Goal: Task Accomplishment & Management: Use online tool/utility

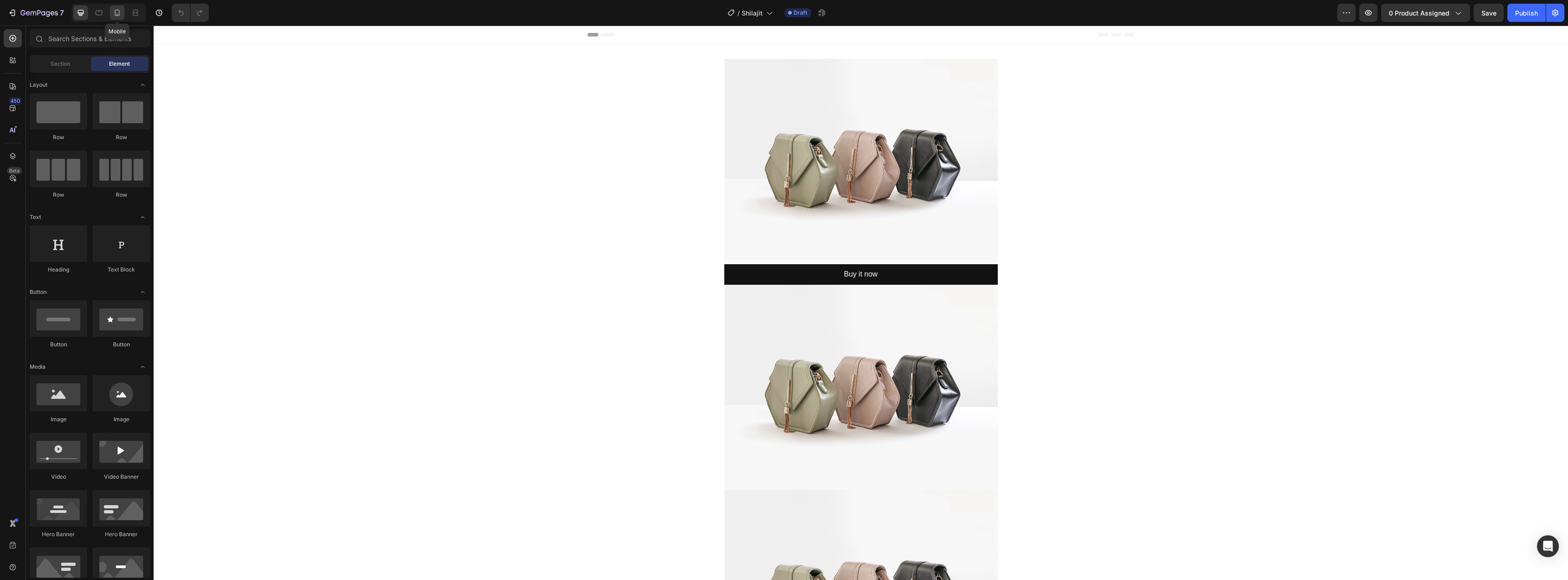
click at [118, 11] on icon at bounding box center [117, 13] width 9 height 9
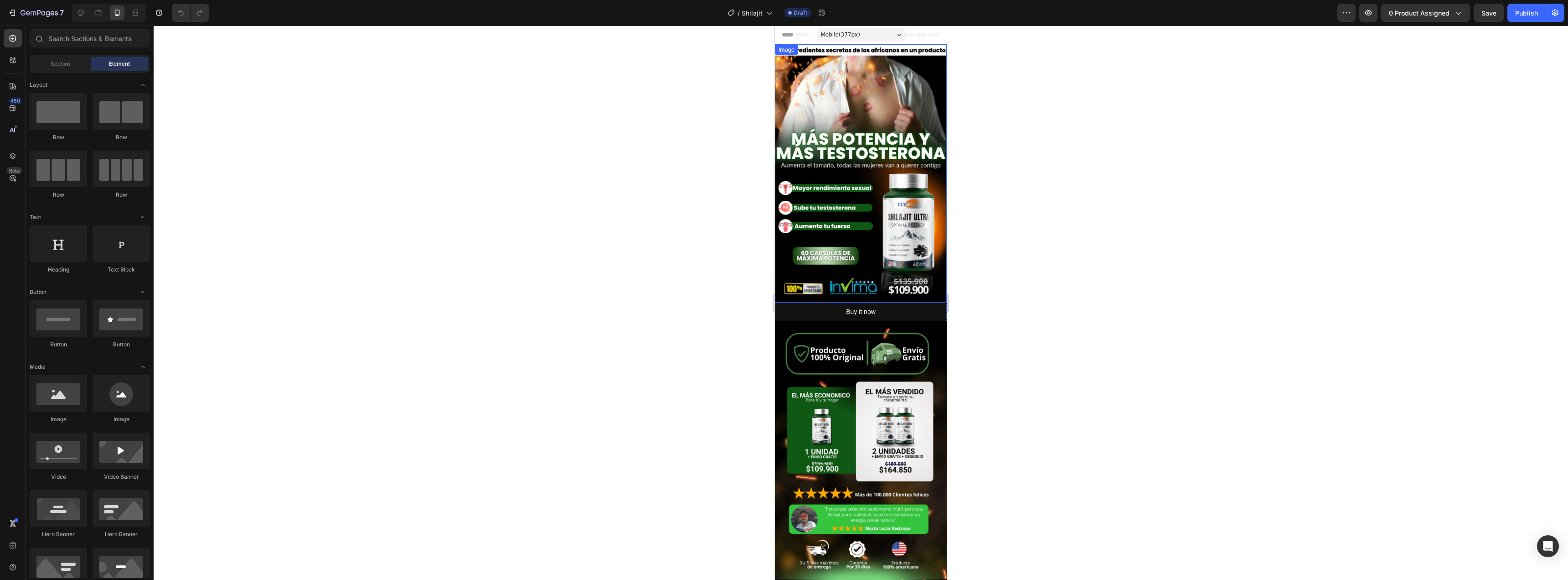
click at [838, 195] on img at bounding box center [861, 173] width 172 height 258
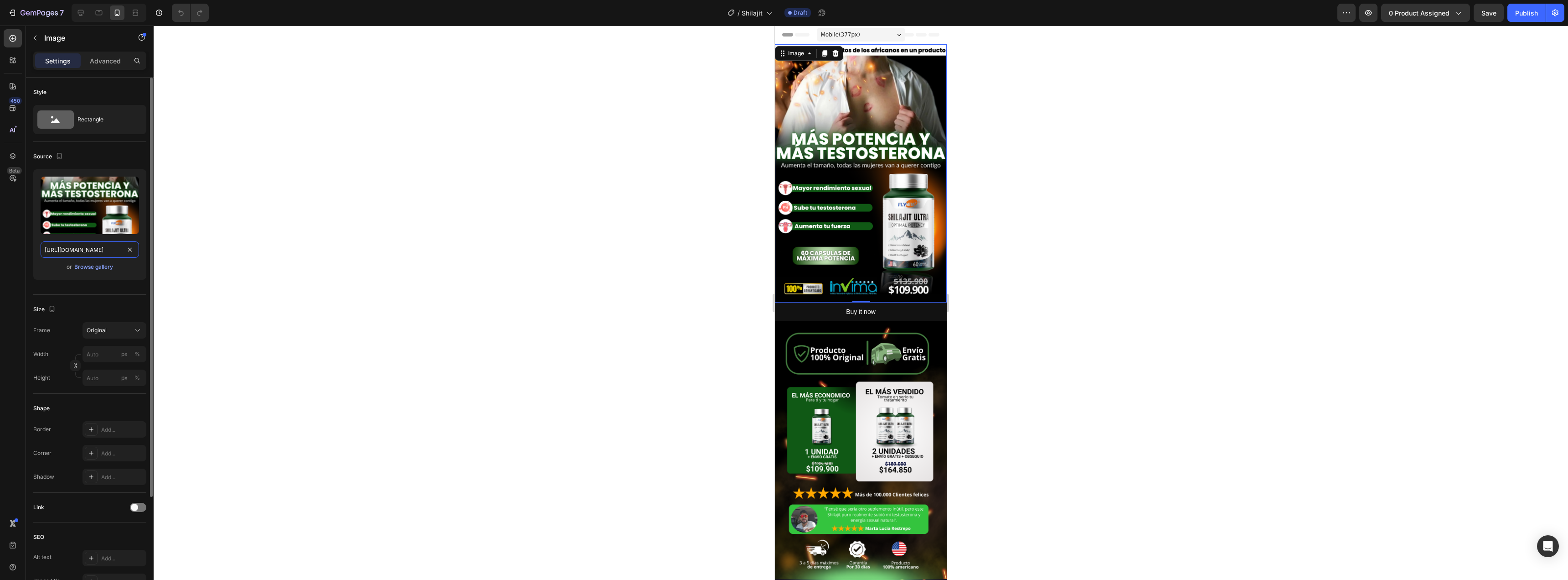
click at [84, 250] on input "[URL][DOMAIN_NAME]" at bounding box center [89, 249] width 98 height 16
paste input "[DOMAIN_NAME][URL]"
type input "[URL][DOMAIN_NAME]"
click at [131, 269] on div "or Browse gallery" at bounding box center [89, 266] width 98 height 11
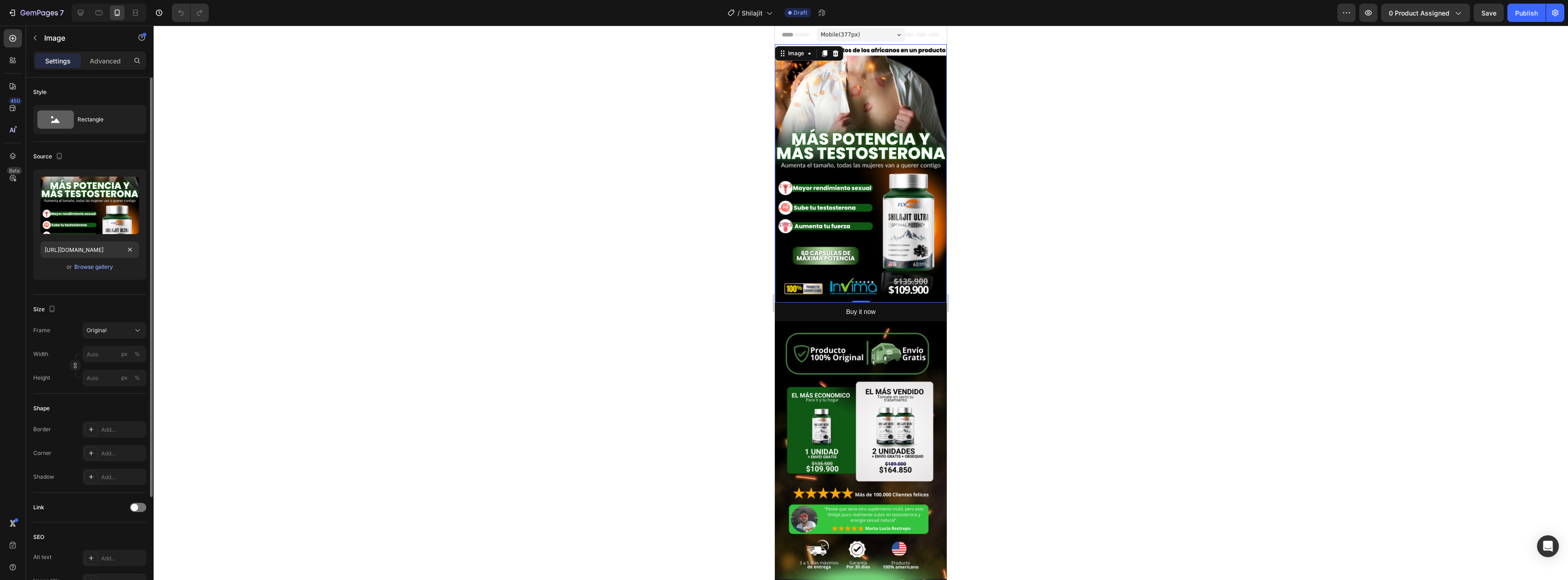
scroll to position [0, 0]
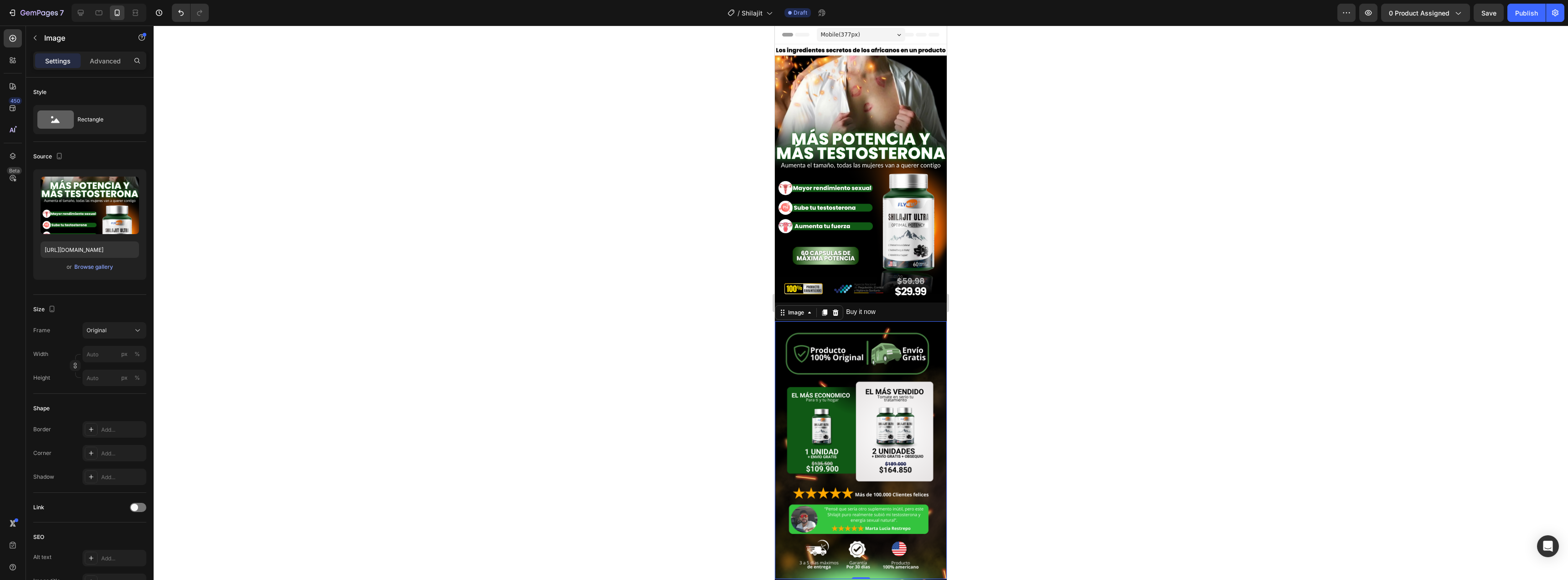
click at [869, 419] on img at bounding box center [861, 450] width 172 height 258
click at [813, 368] on img at bounding box center [861, 450] width 172 height 258
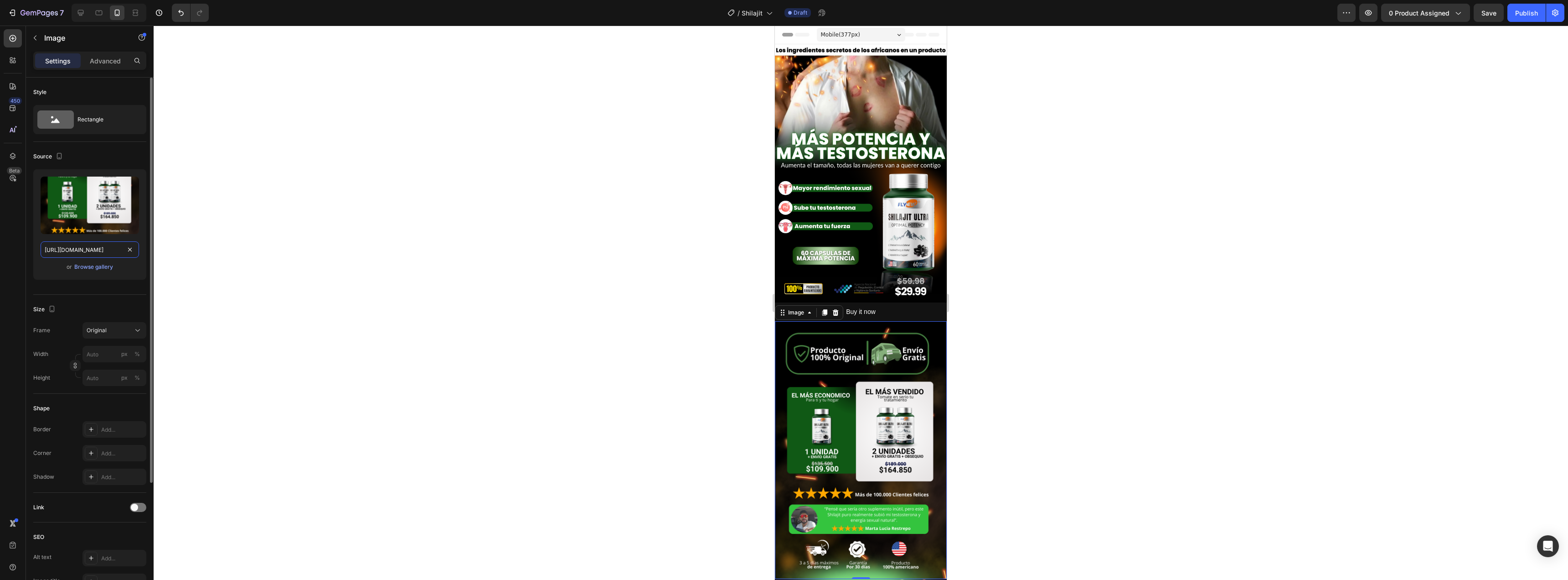
click at [79, 248] on input "[URL][DOMAIN_NAME]" at bounding box center [89, 249] width 98 height 16
paste input "[DOMAIN_NAME][URL]"
type input "[URL][DOMAIN_NAME]"
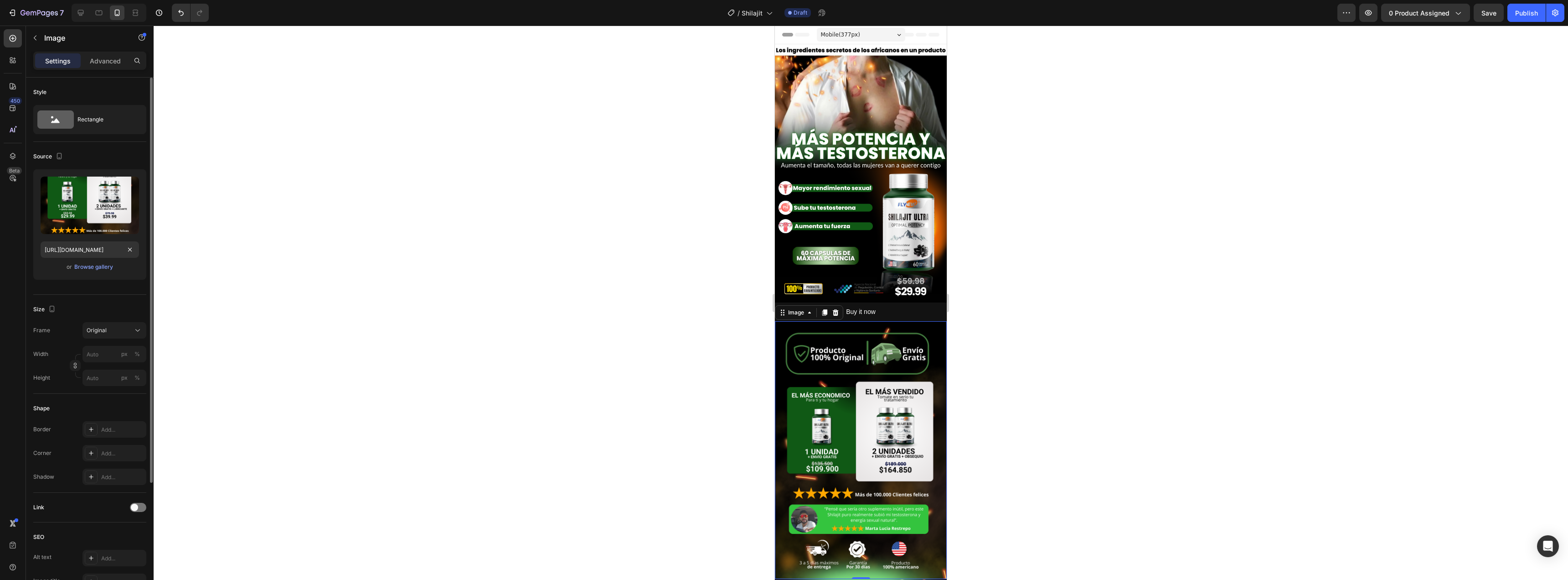
click at [135, 272] on div "or Browse gallery" at bounding box center [89, 266] width 98 height 11
click at [82, 252] on input "[URL][DOMAIN_NAME]" at bounding box center [89, 249] width 98 height 16
click at [124, 271] on div "or Browse gallery" at bounding box center [89, 266] width 98 height 11
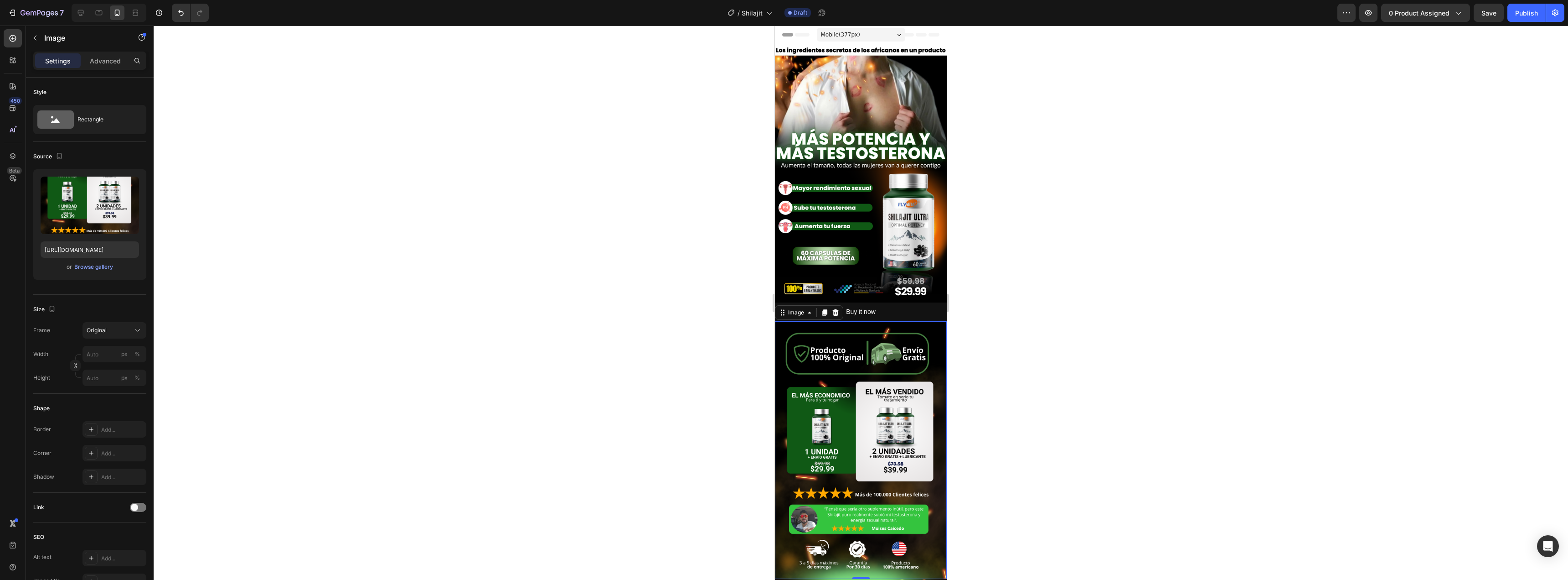
click at [562, 425] on div at bounding box center [861, 303] width 1414 height 554
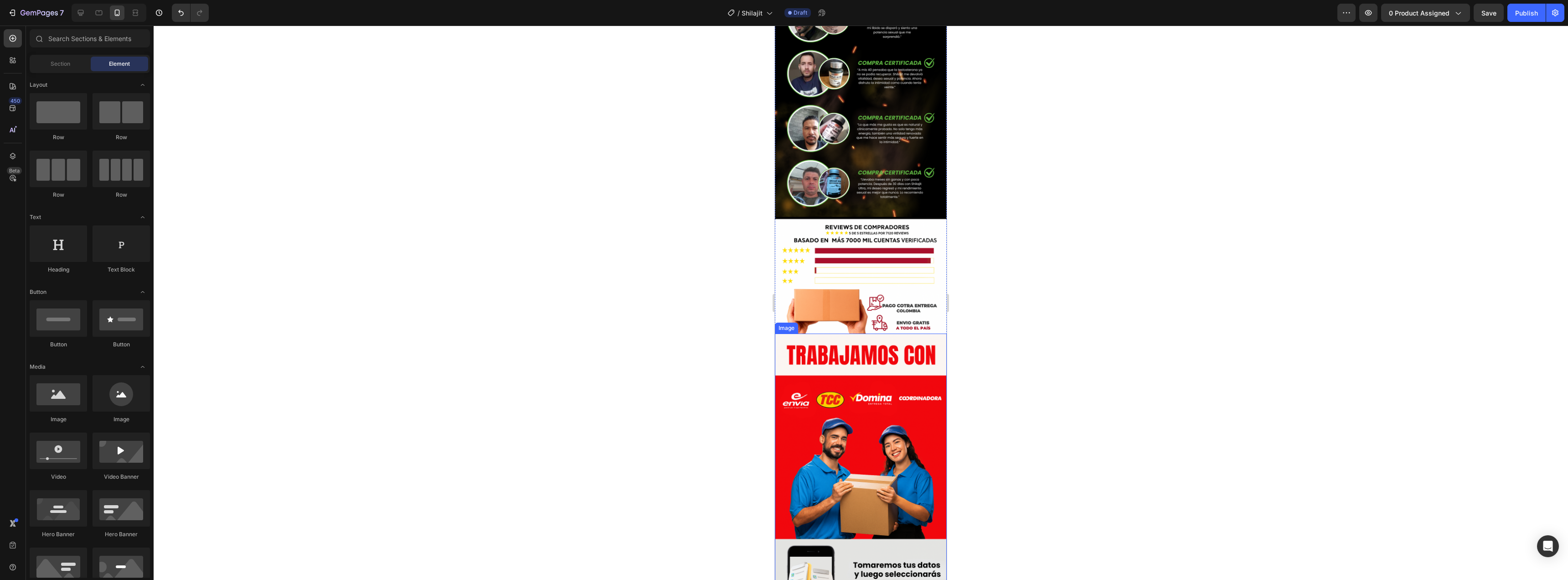
scroll to position [2372, 0]
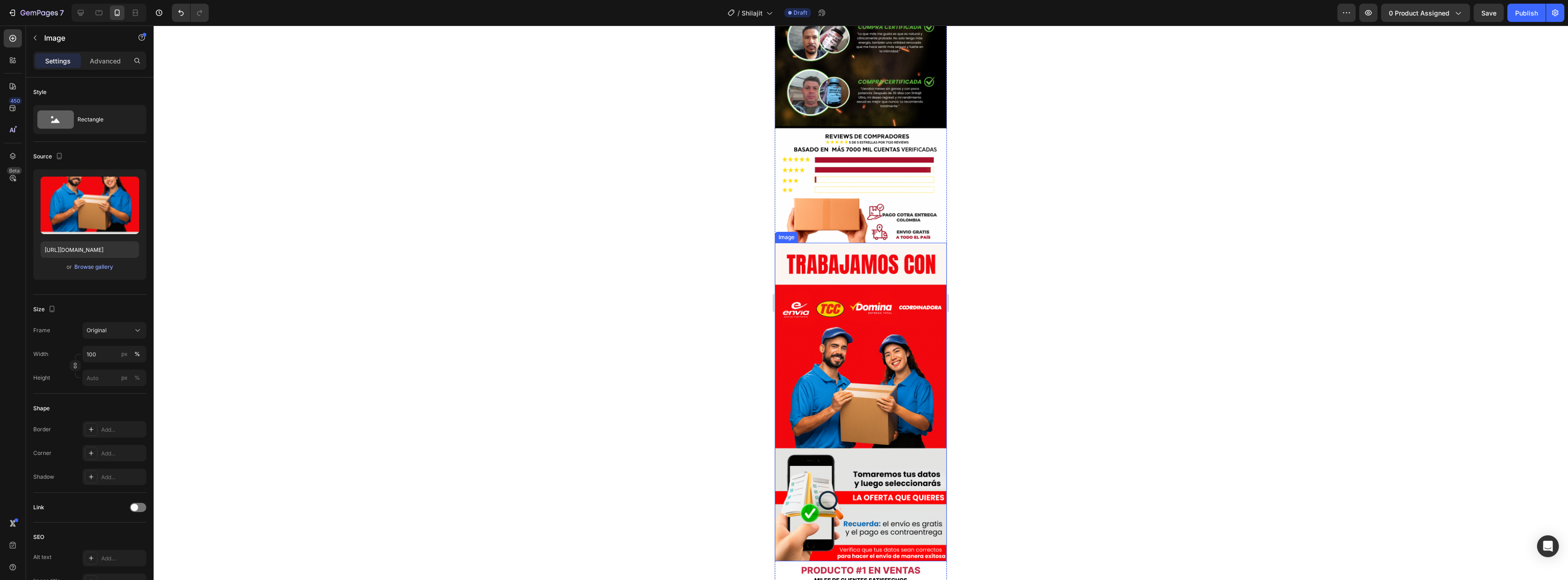
click at [879, 299] on img at bounding box center [861, 402] width 172 height 318
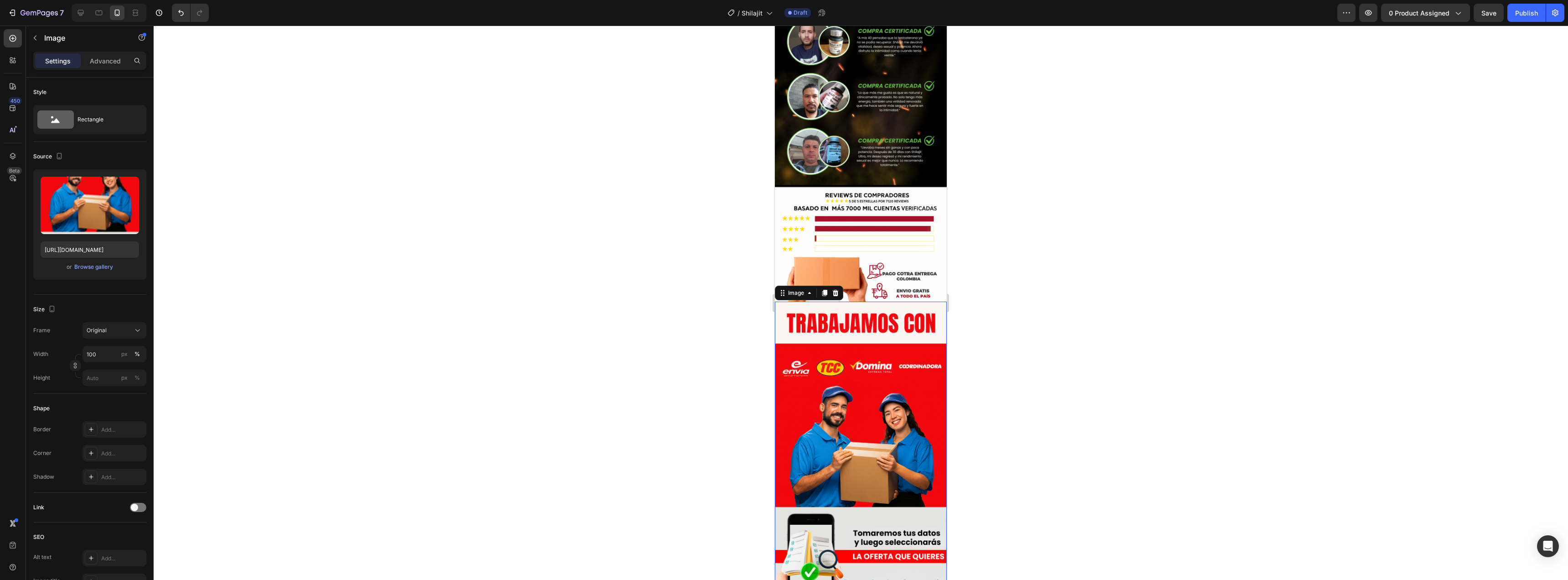
scroll to position [2281, 0]
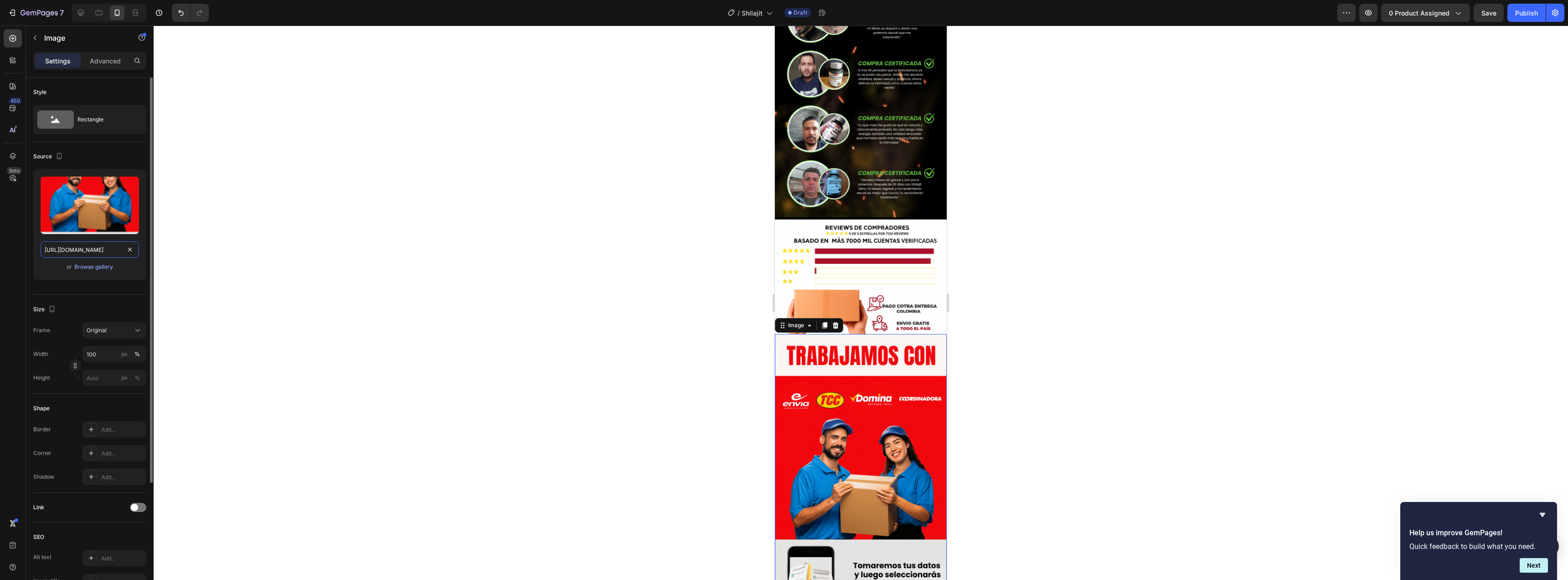
click at [74, 252] on input "[URL][DOMAIN_NAME]" at bounding box center [89, 249] width 98 height 16
paste input "[DOMAIN_NAME][URL]"
type input "[URL][DOMAIN_NAME]"
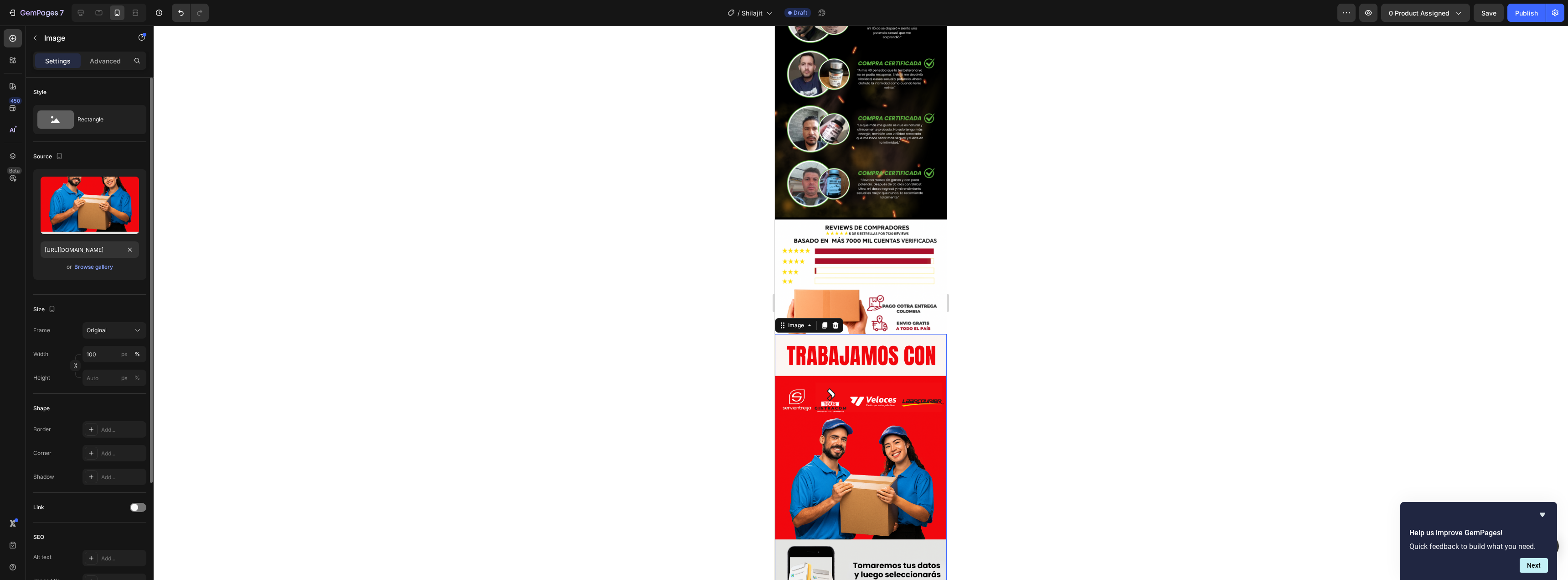
click at [130, 274] on div "Upload Image [URL][DOMAIN_NAME] or Browse gallery" at bounding box center [89, 224] width 113 height 110
click at [982, 281] on div at bounding box center [861, 303] width 1414 height 554
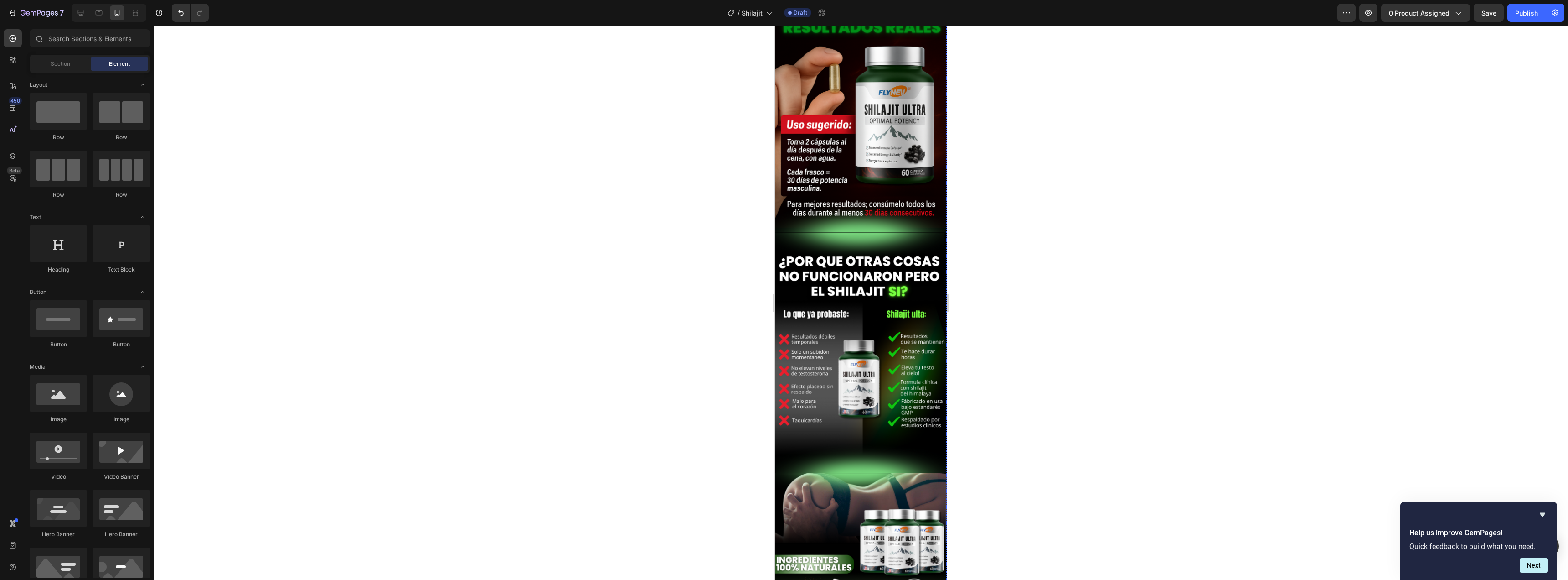
scroll to position [775, 0]
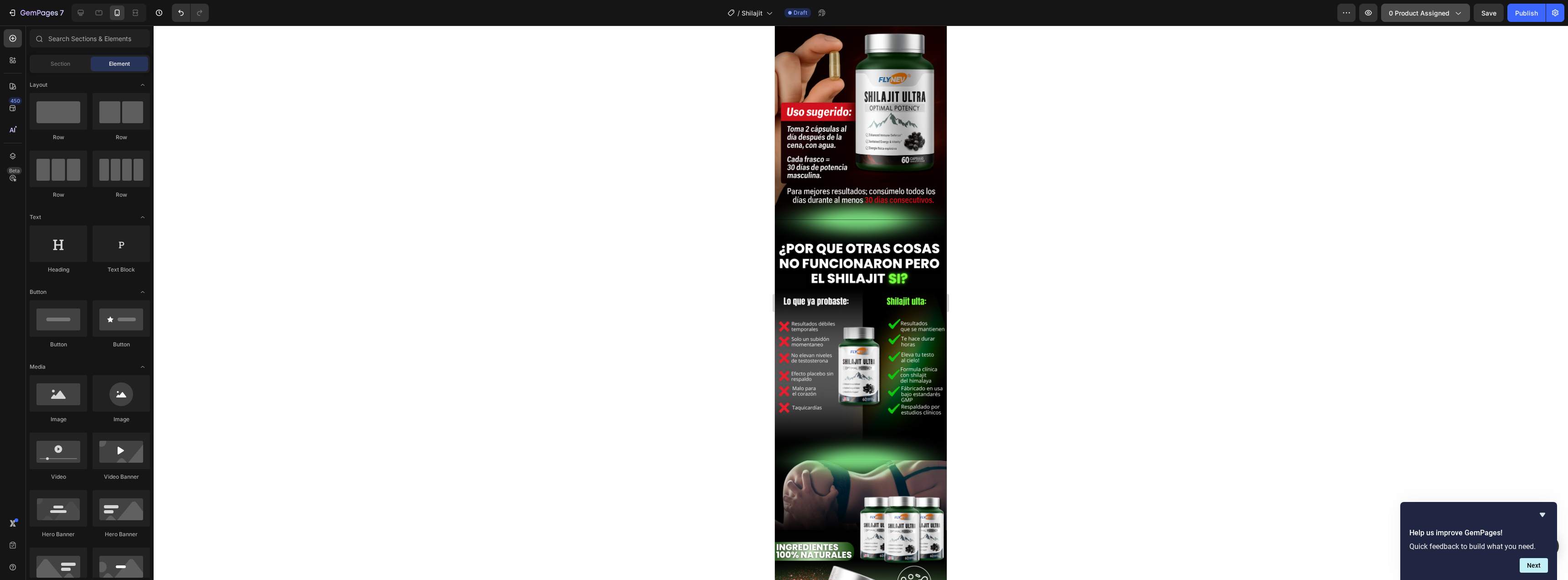
click at [1422, 17] on span "0 product assigned" at bounding box center [1419, 13] width 61 height 10
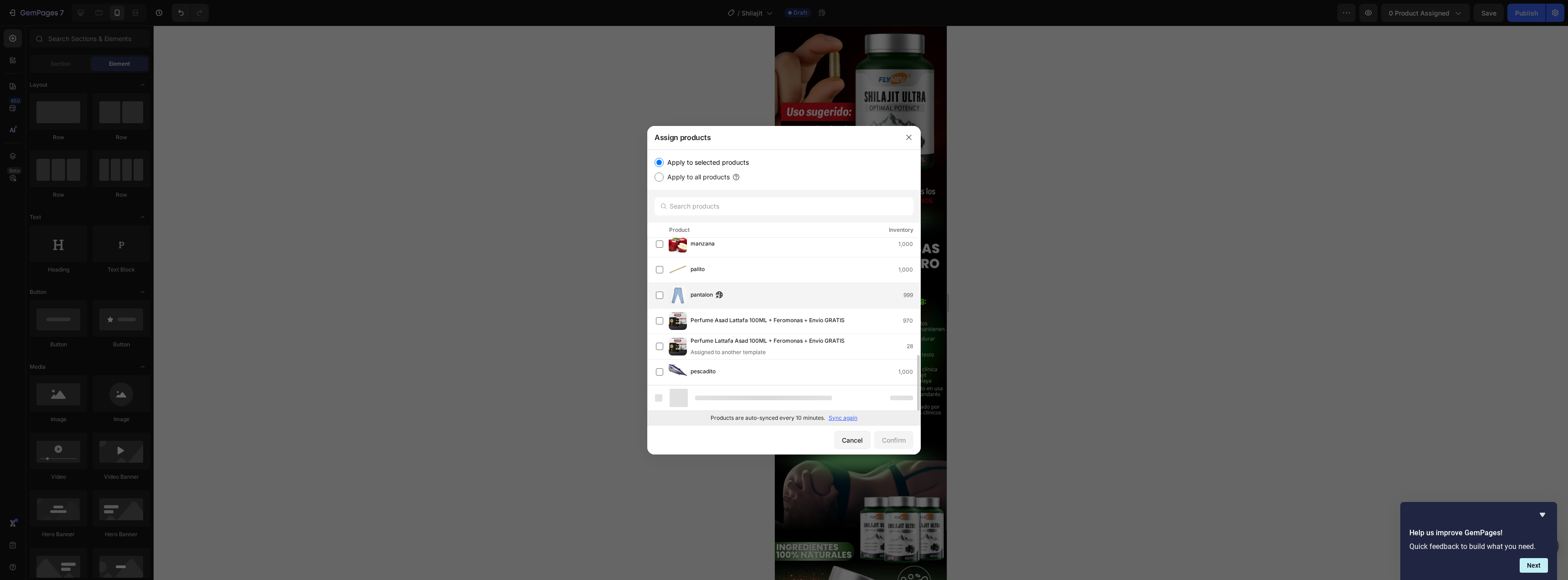
scroll to position [338, 0]
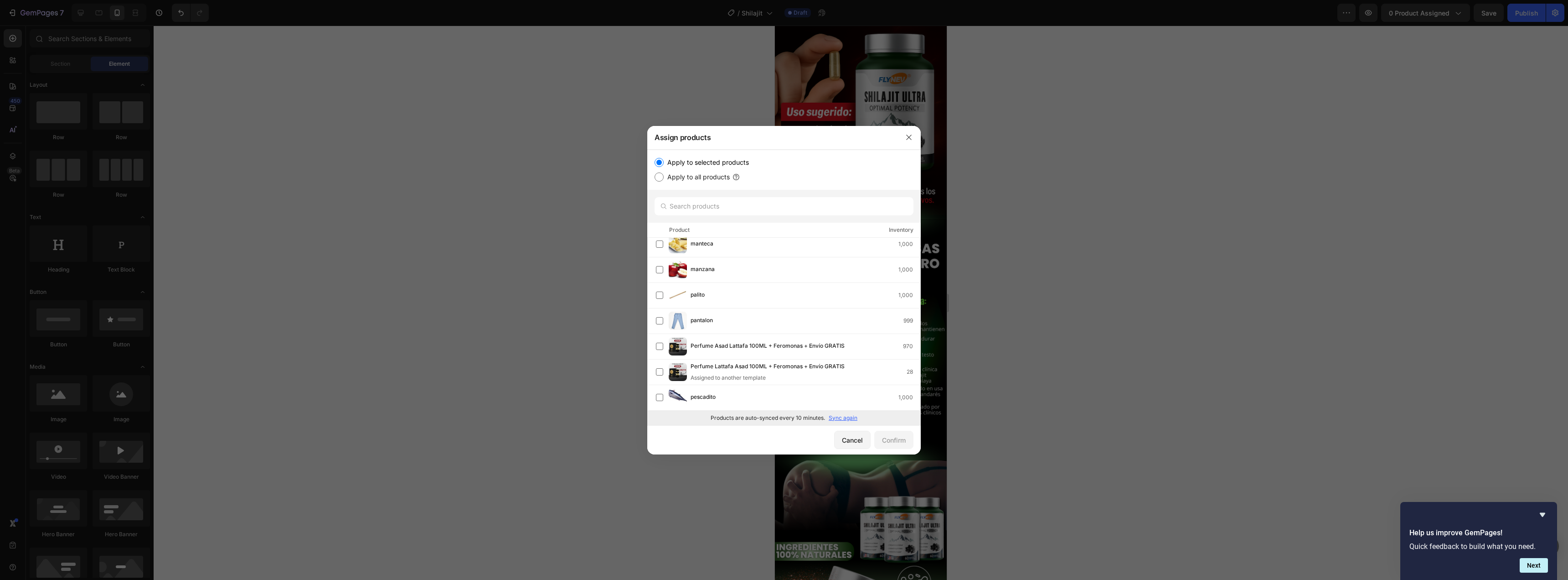
click at [842, 417] on p "Sync again" at bounding box center [843, 417] width 29 height 8
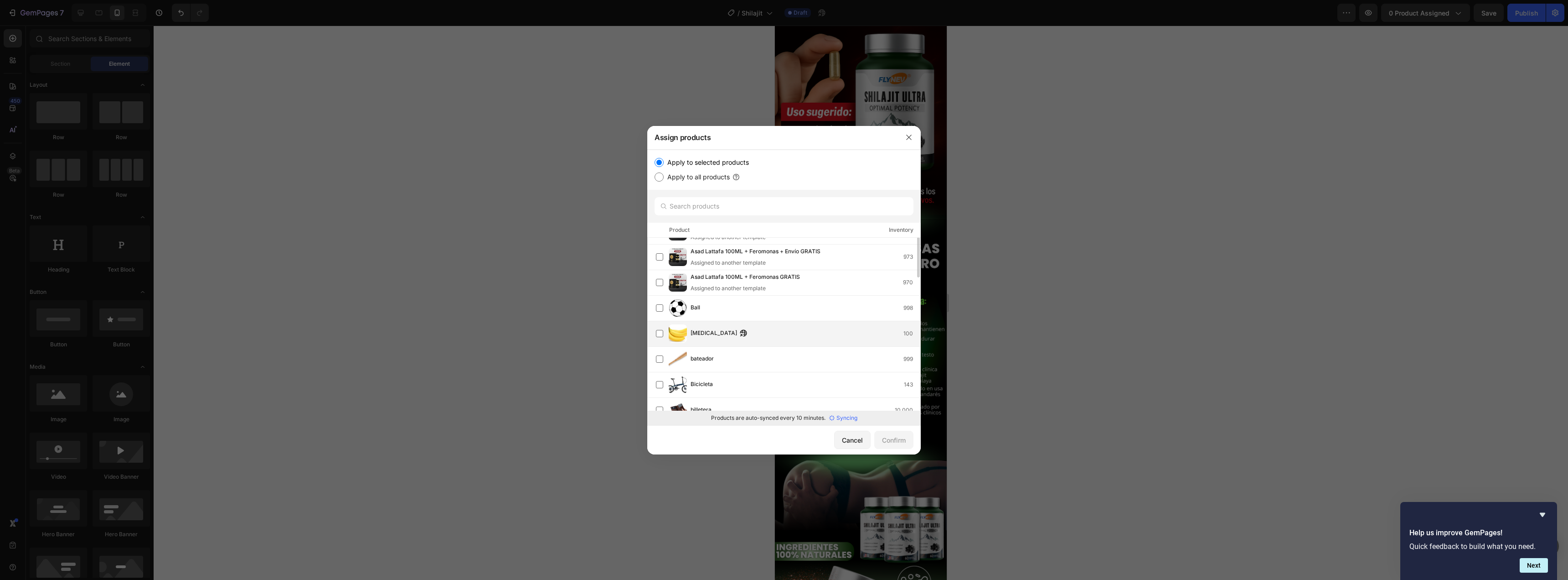
scroll to position [0, 0]
click at [849, 417] on p "Sync again" at bounding box center [843, 417] width 29 height 8
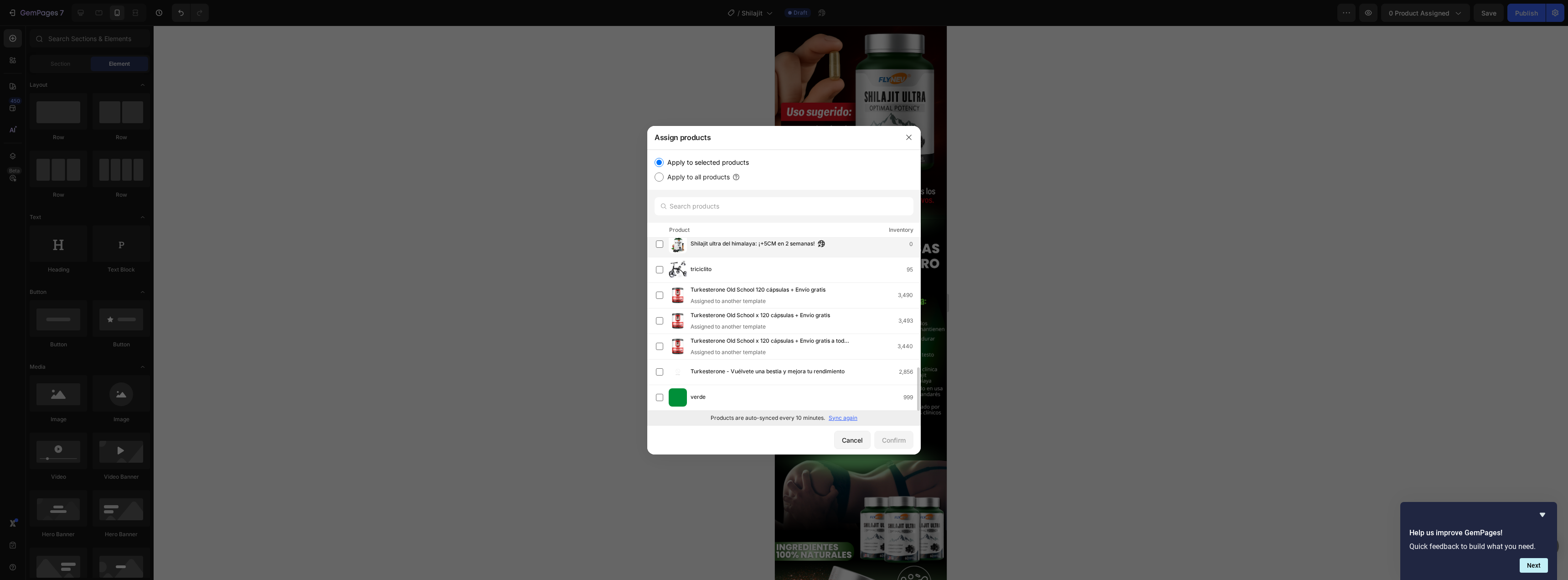
click at [740, 243] on span "Shilajit ultra del himalaya: ¡+5CM en 2 semanas!" at bounding box center [753, 244] width 124 height 10
click at [903, 434] on button "Confirm" at bounding box center [893, 439] width 39 height 18
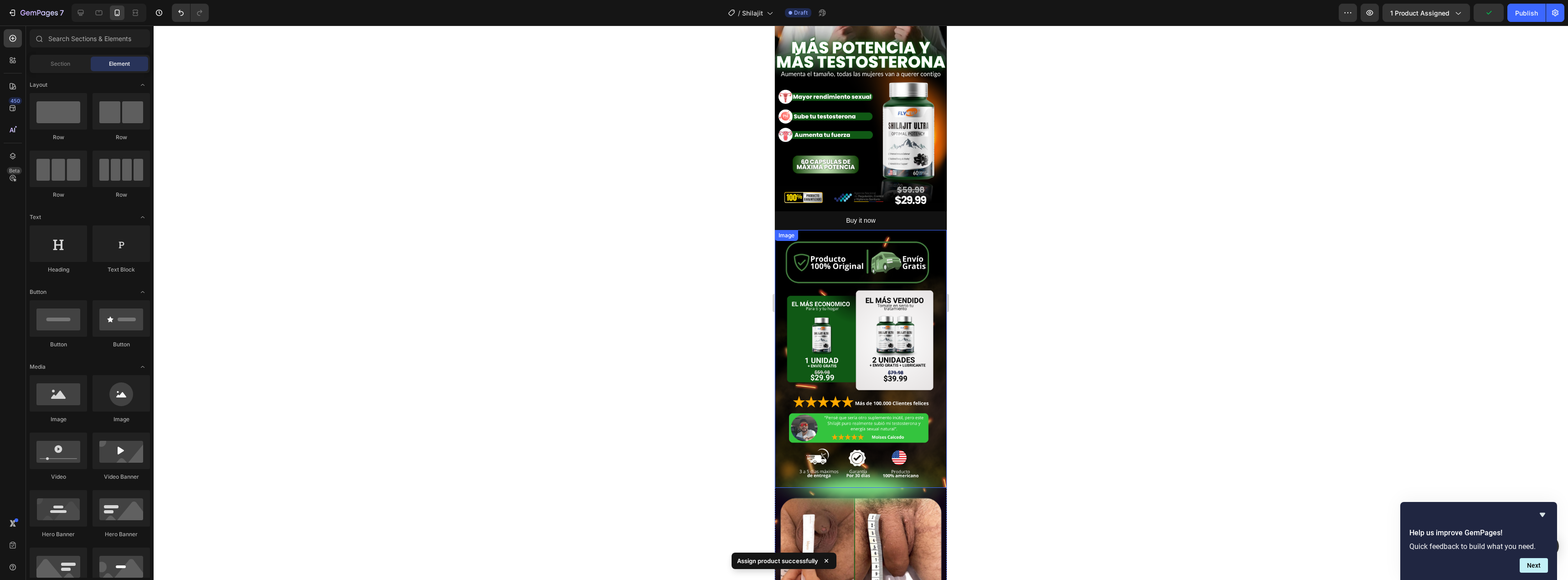
scroll to position [0, 0]
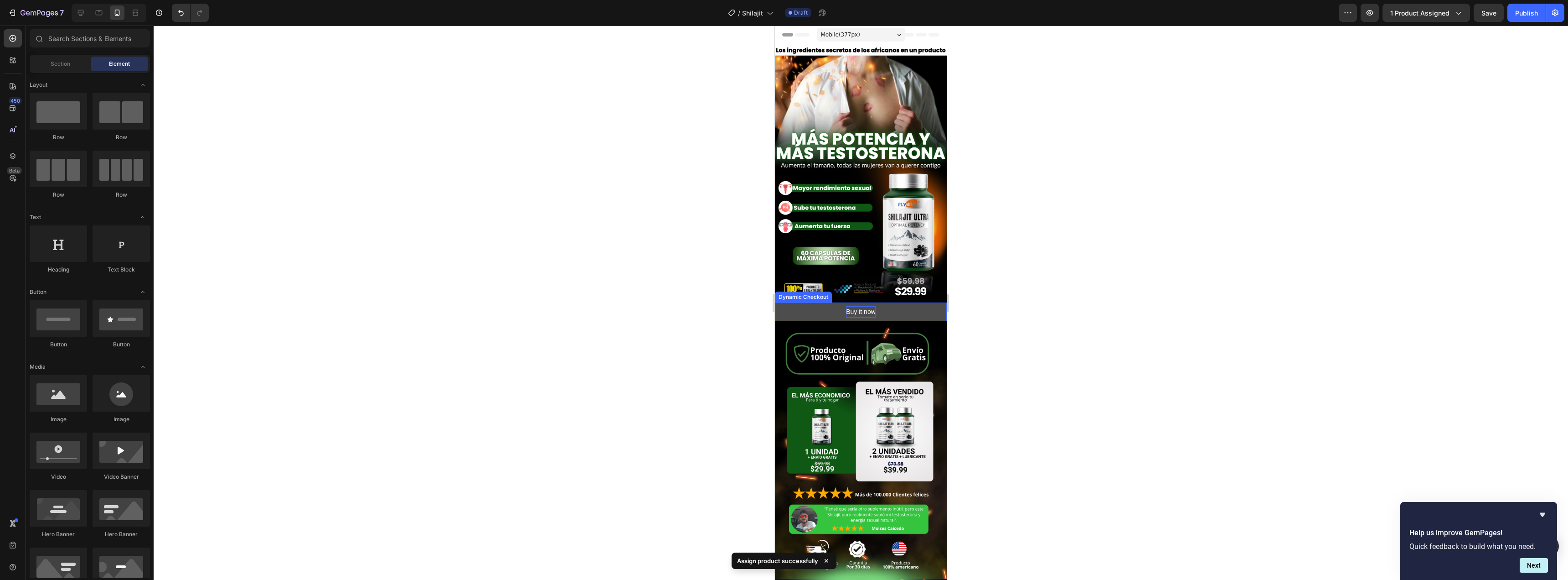
click at [858, 306] on div "Buy it now" at bounding box center [861, 311] width 30 height 11
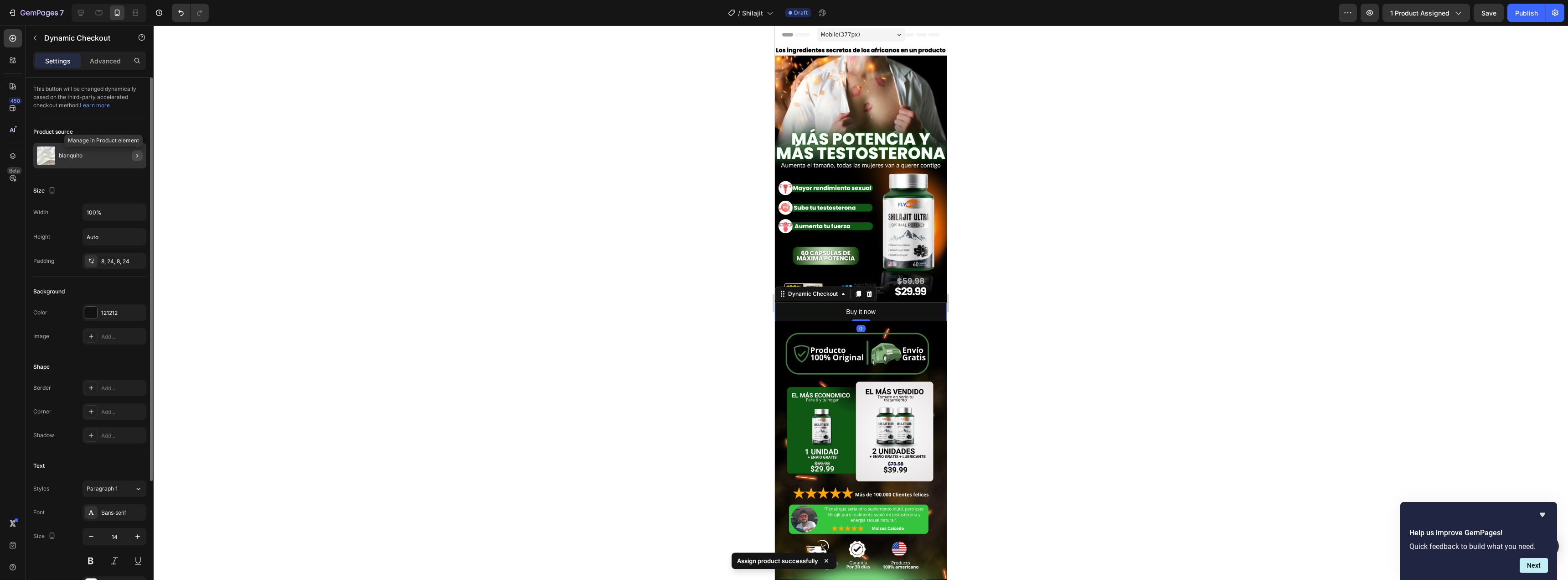
click at [138, 155] on icon "button" at bounding box center [138, 155] width 7 height 7
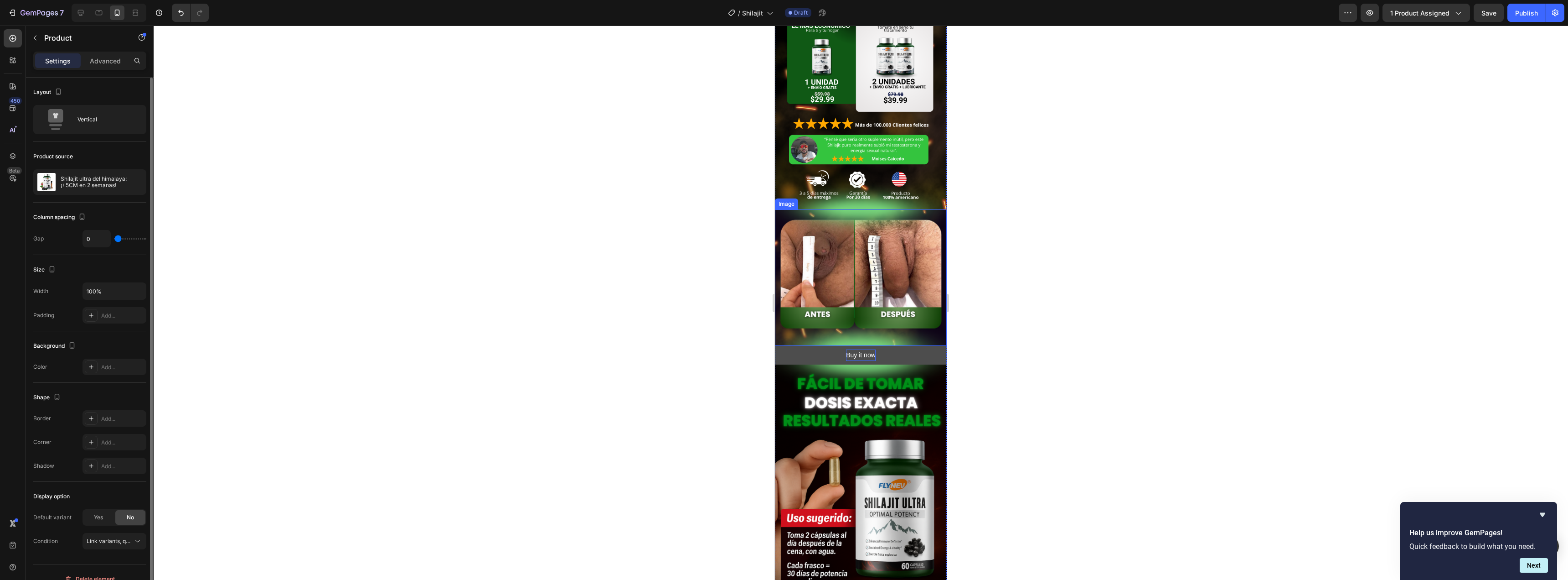
scroll to position [456, 0]
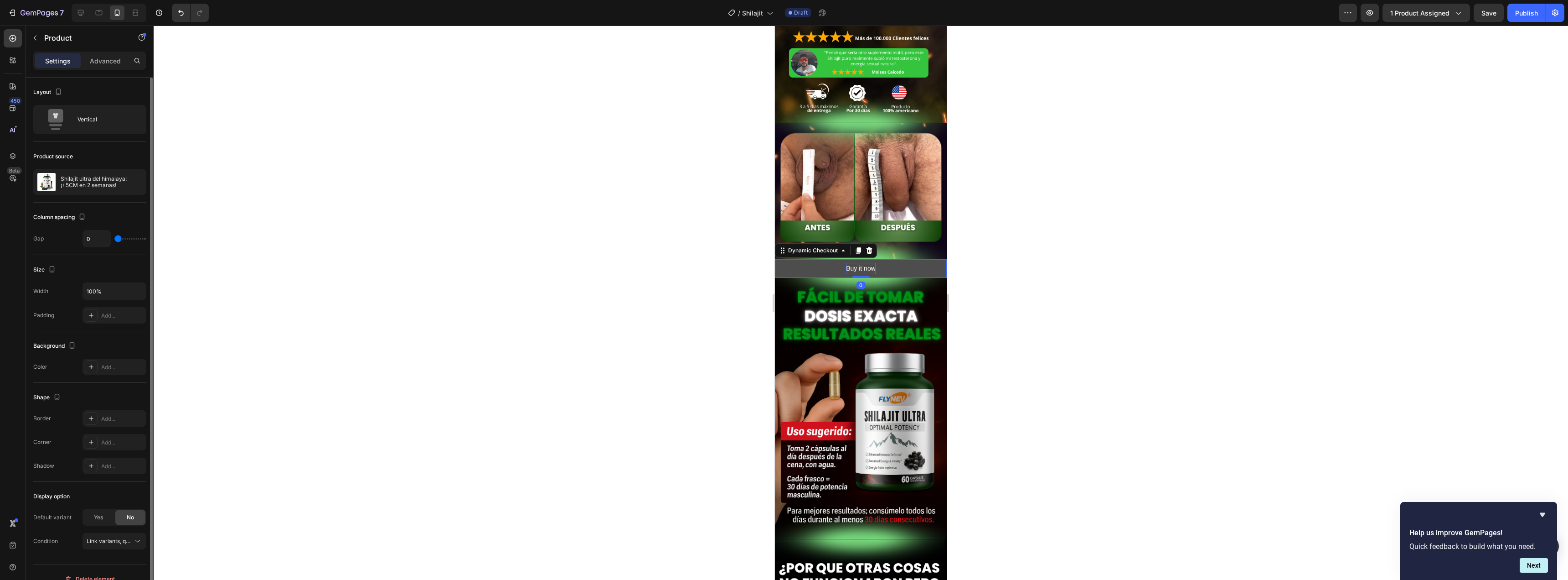
click at [853, 263] on div "Buy it now" at bounding box center [861, 268] width 30 height 11
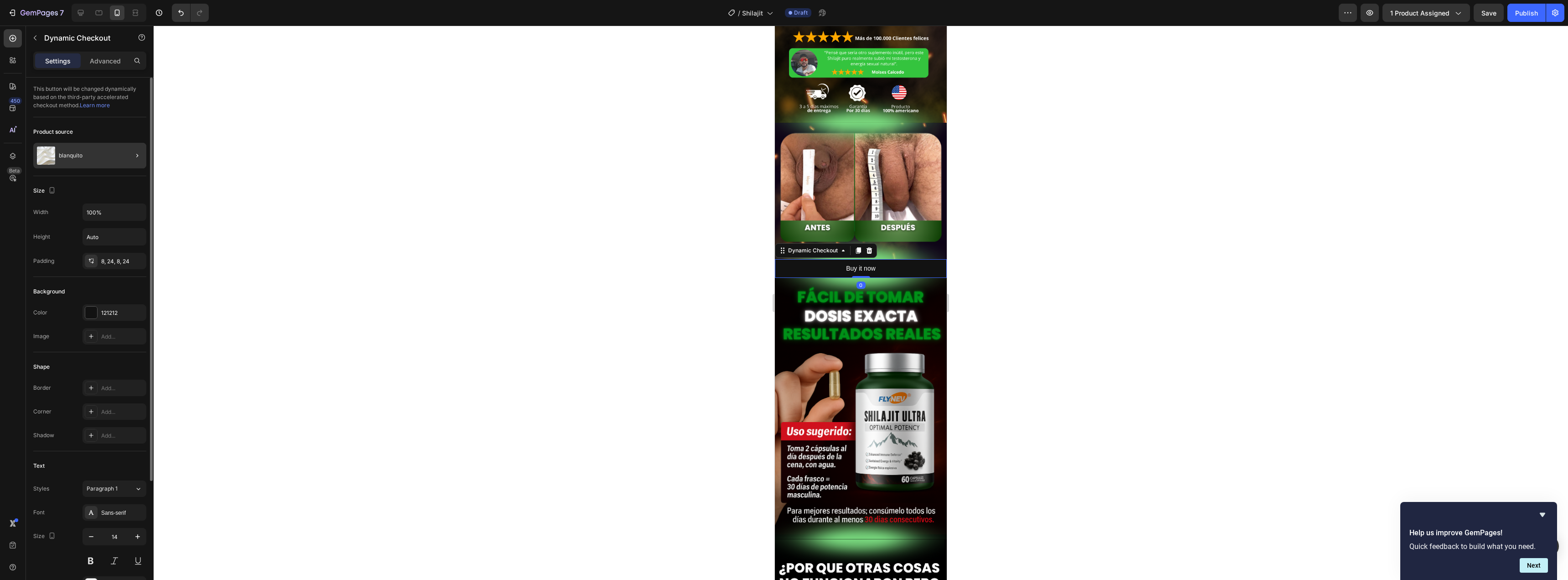
click at [122, 158] on div at bounding box center [133, 155] width 26 height 26
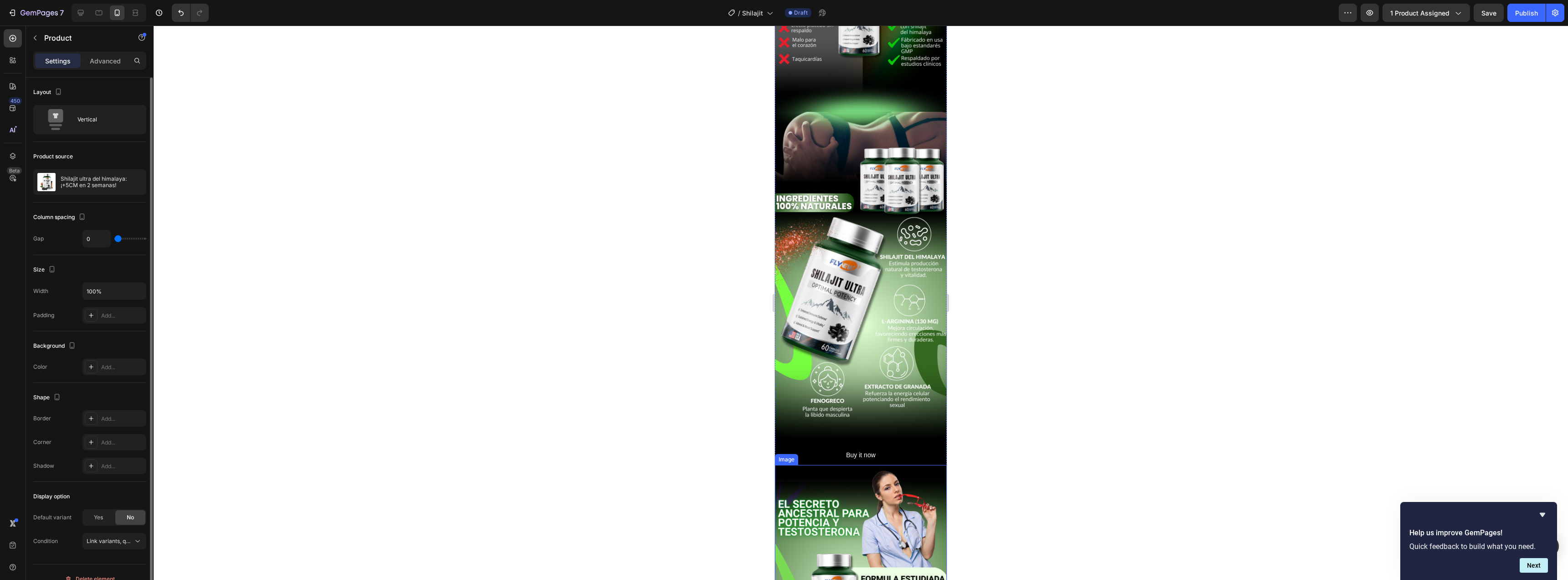
scroll to position [1140, 0]
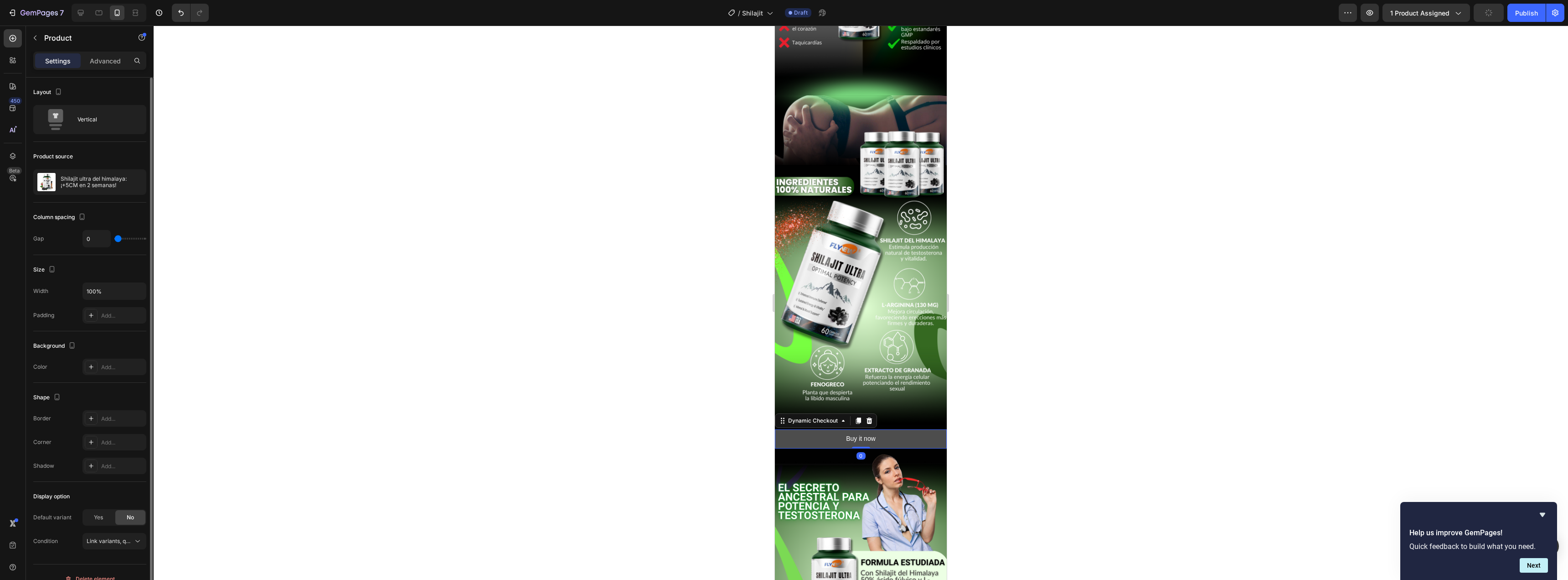
click at [841, 429] on button "Buy it now" at bounding box center [861, 438] width 172 height 18
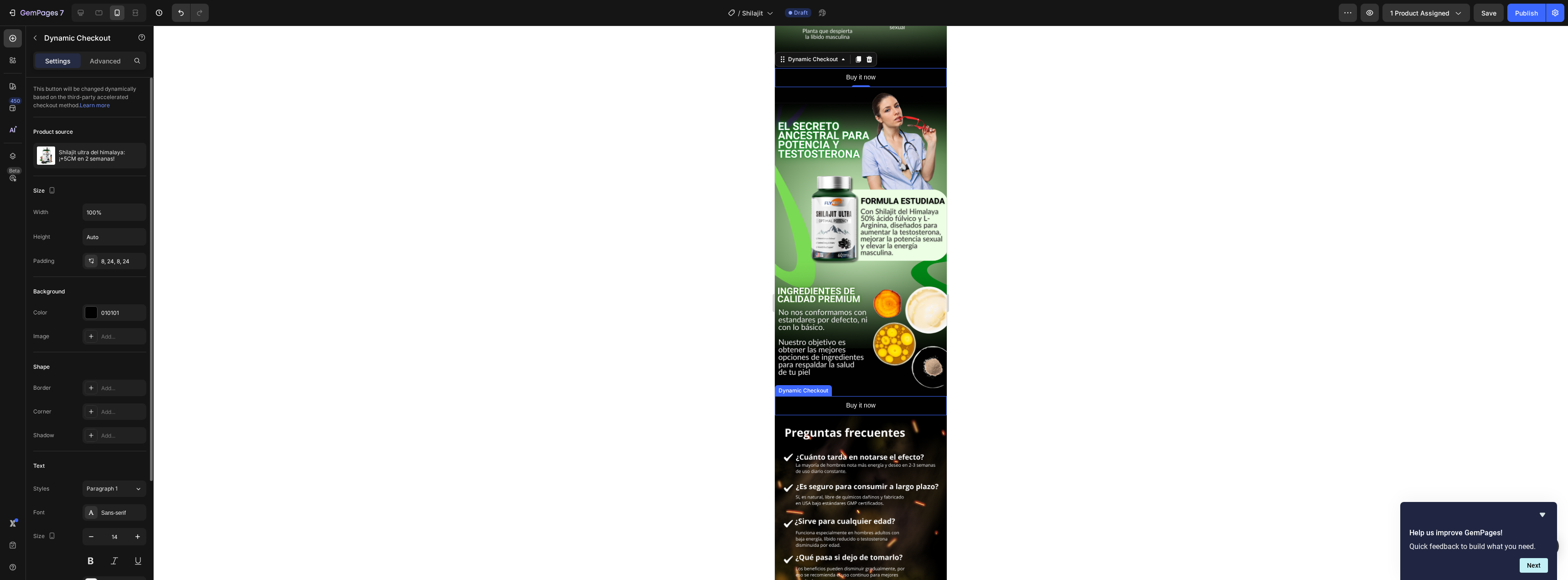
scroll to position [1596, 0]
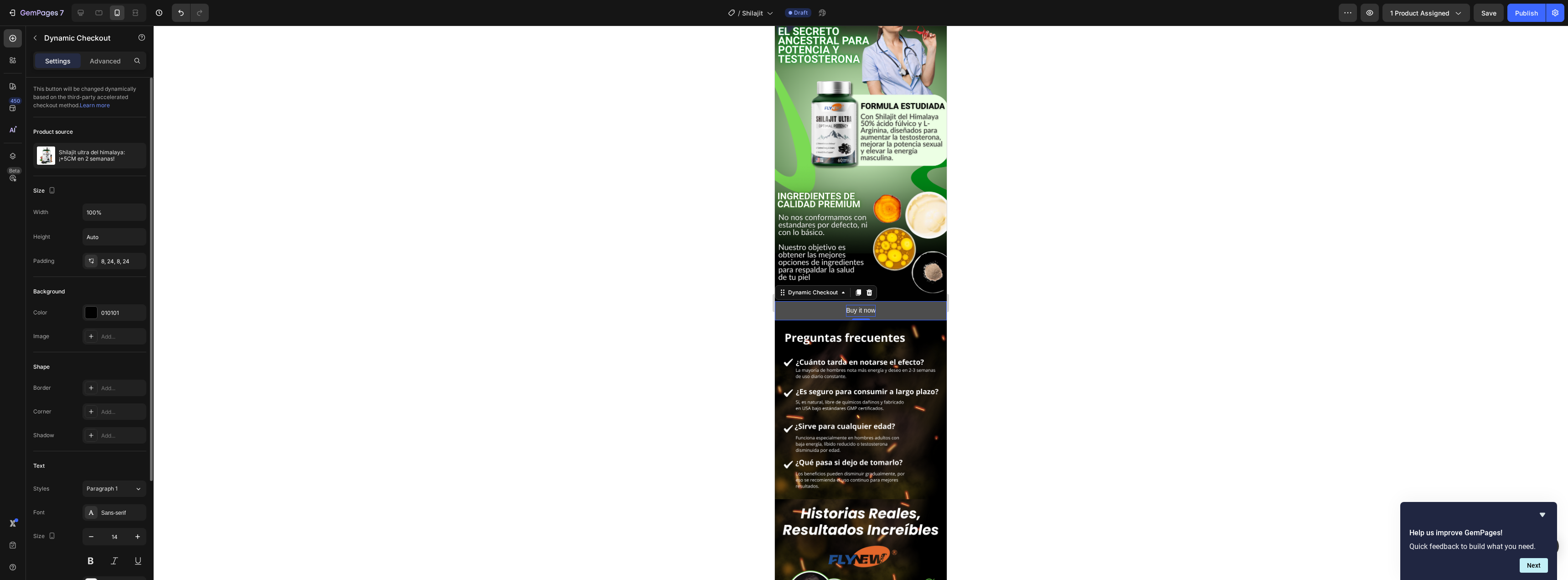
click at [854, 305] on div "Buy it now" at bounding box center [861, 310] width 30 height 11
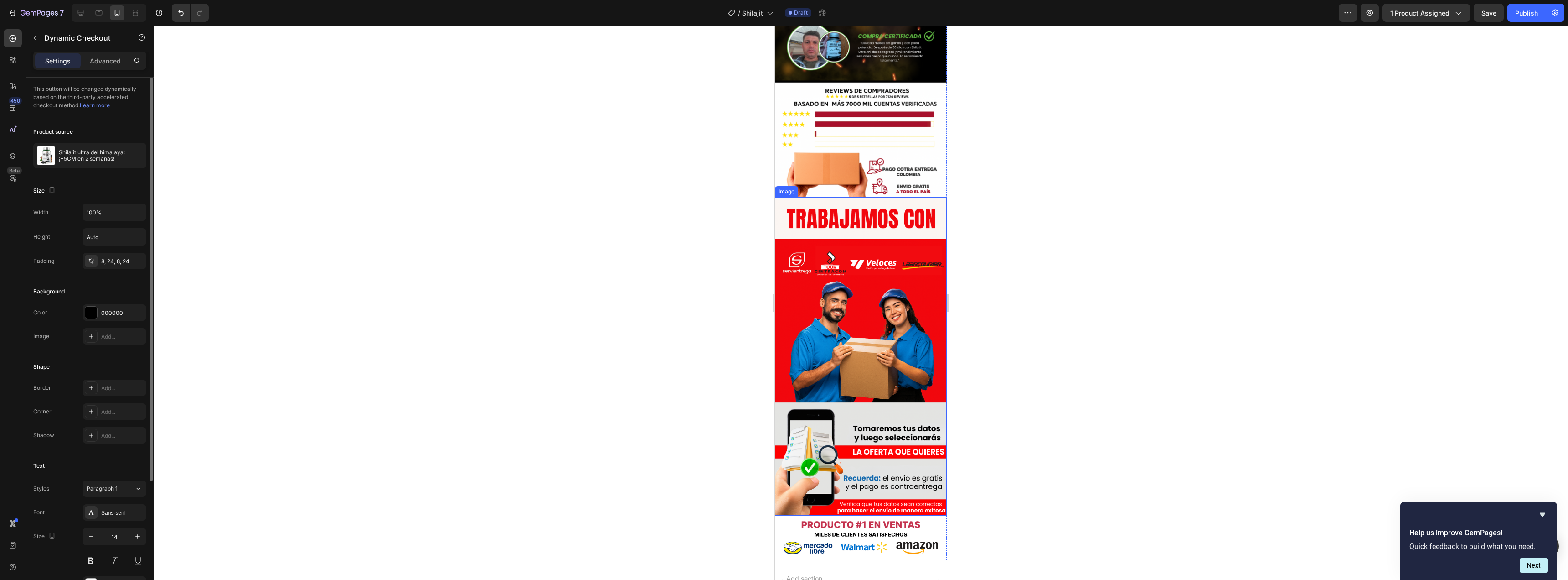
scroll to position [2455, 0]
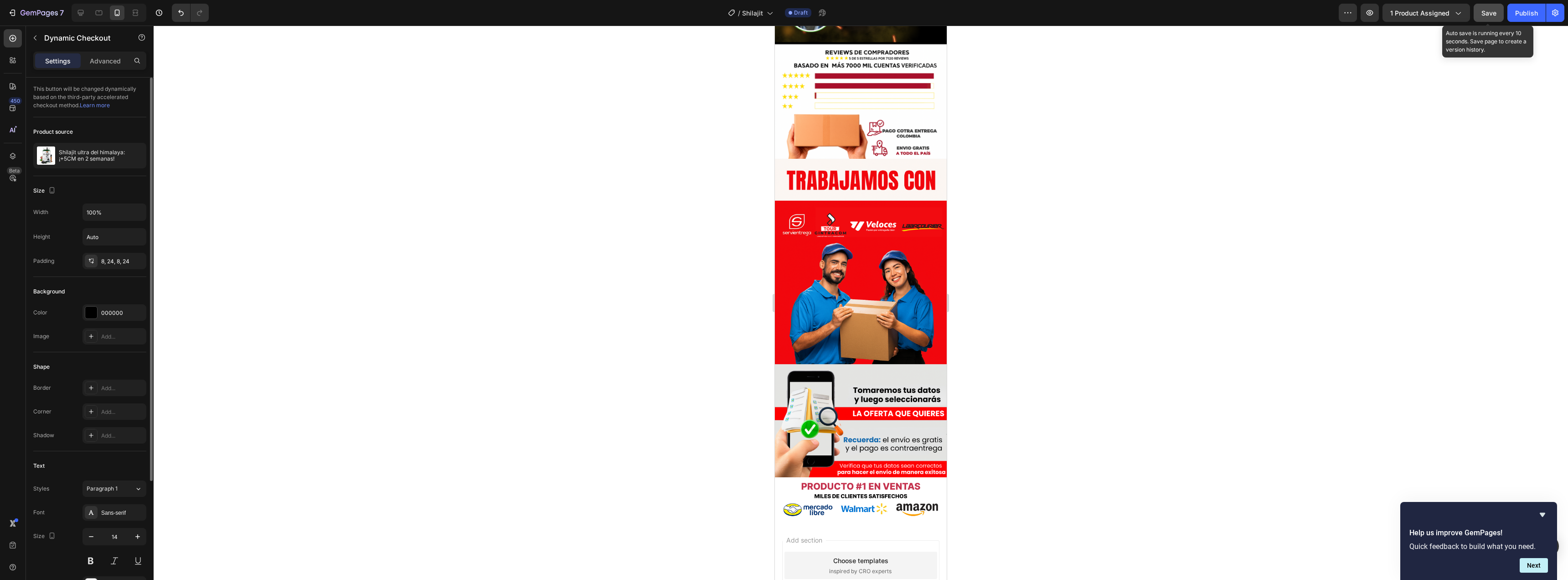
click at [1491, 9] on span "Save" at bounding box center [1489, 13] width 15 height 7
click at [1527, 4] on button "Publish" at bounding box center [1527, 13] width 38 height 18
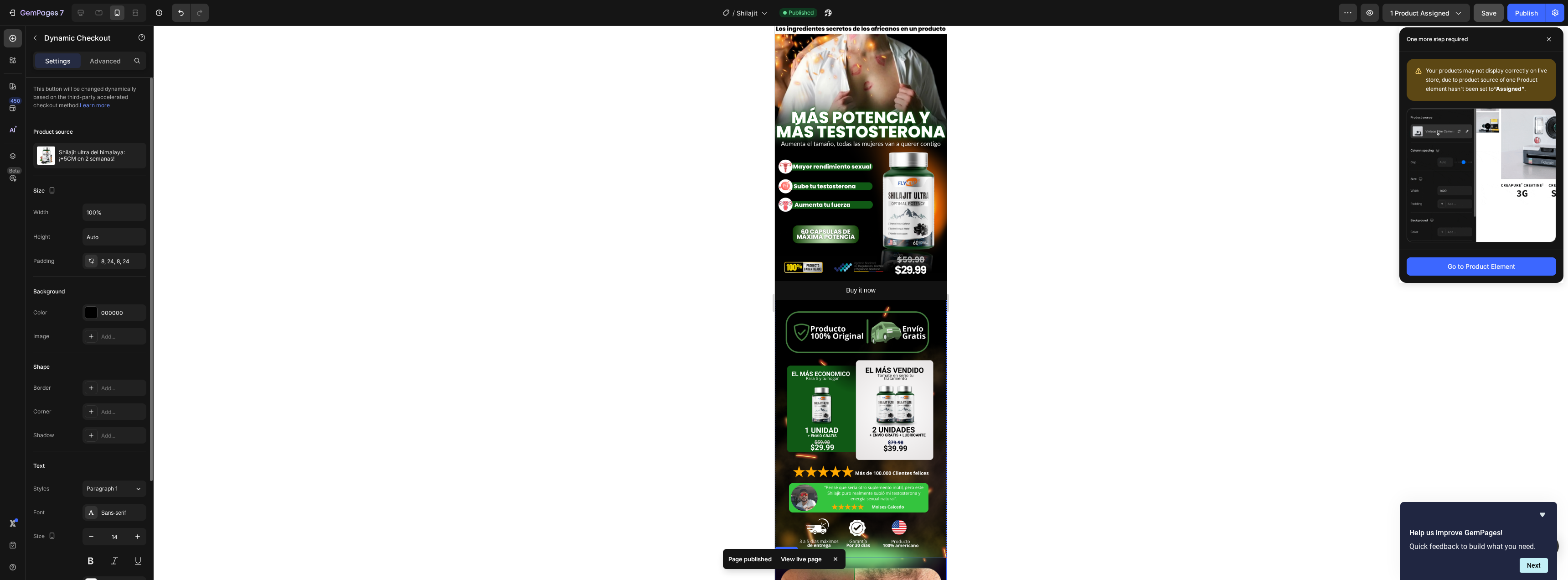
scroll to position [0, 0]
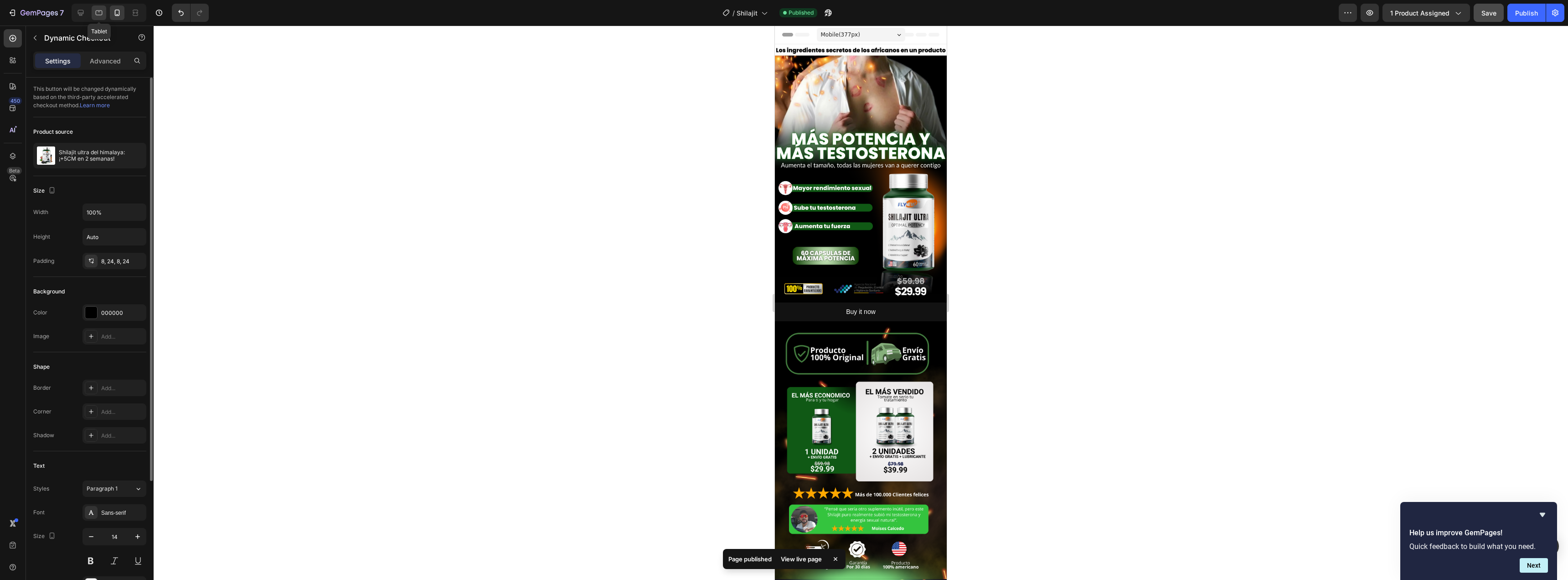
click at [101, 15] on icon at bounding box center [98, 13] width 7 height 5
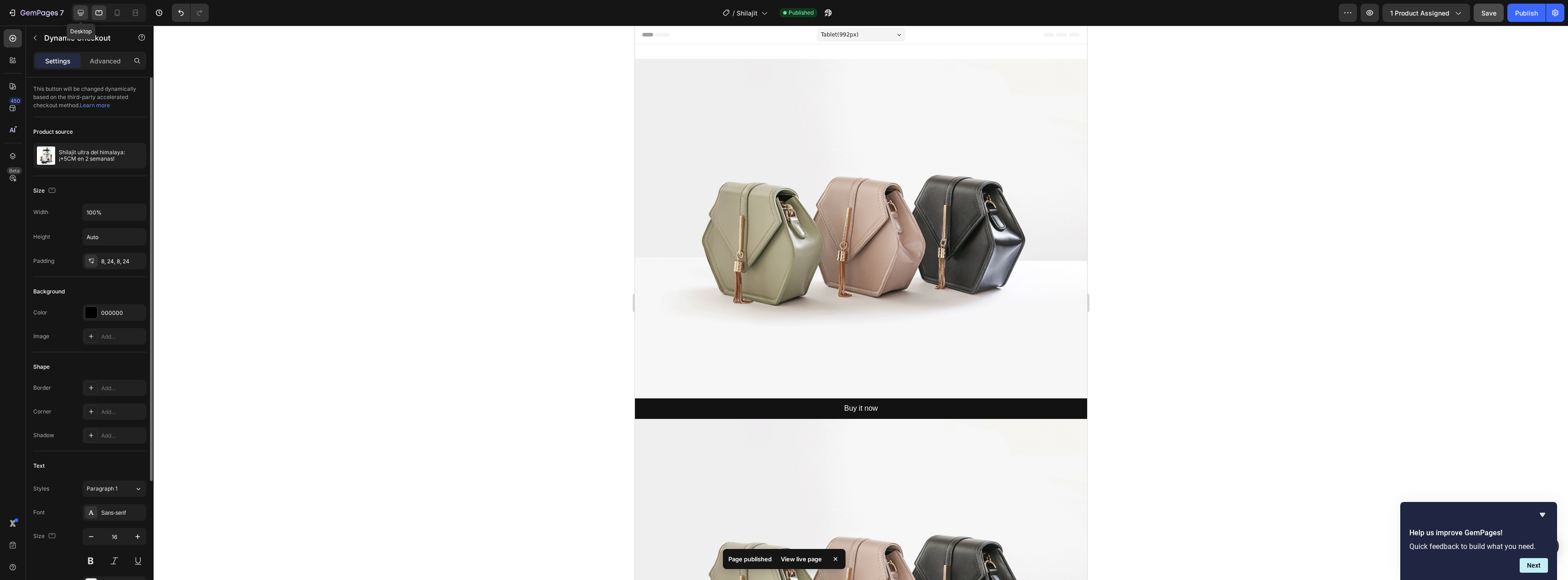
click at [81, 13] on icon at bounding box center [81, 13] width 6 height 6
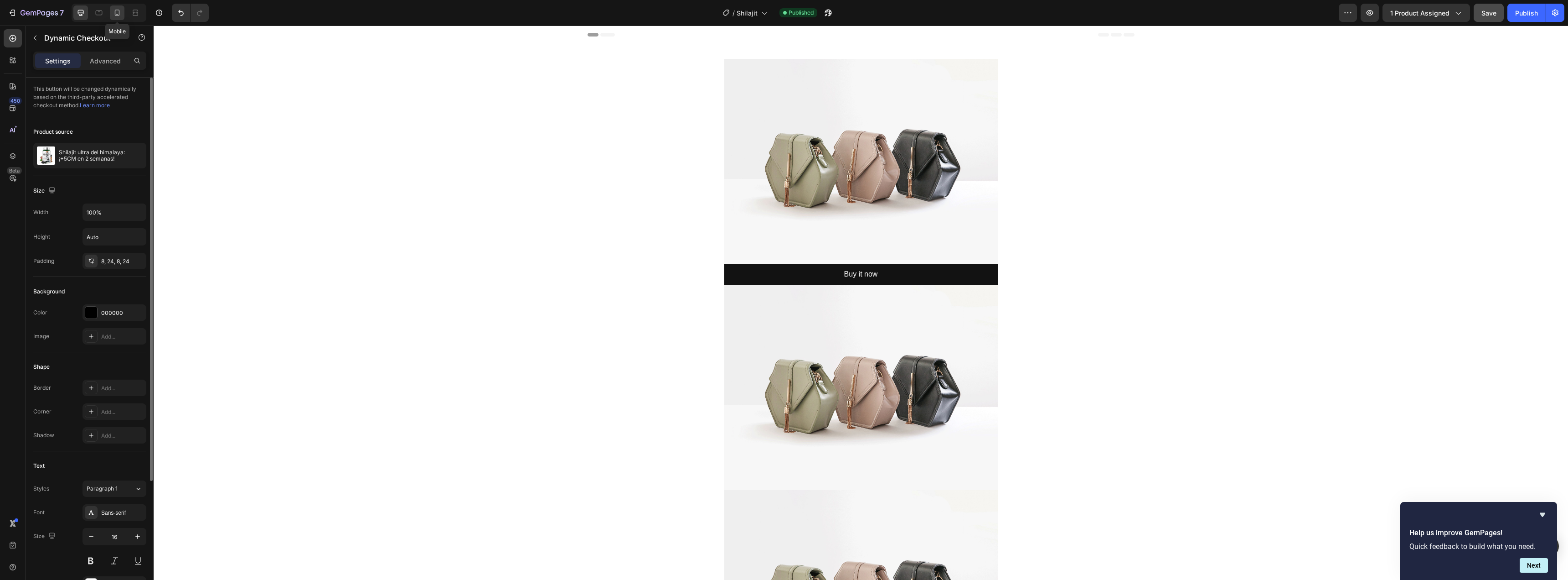
click at [112, 7] on div at bounding box center [118, 13] width 15 height 15
type input "14"
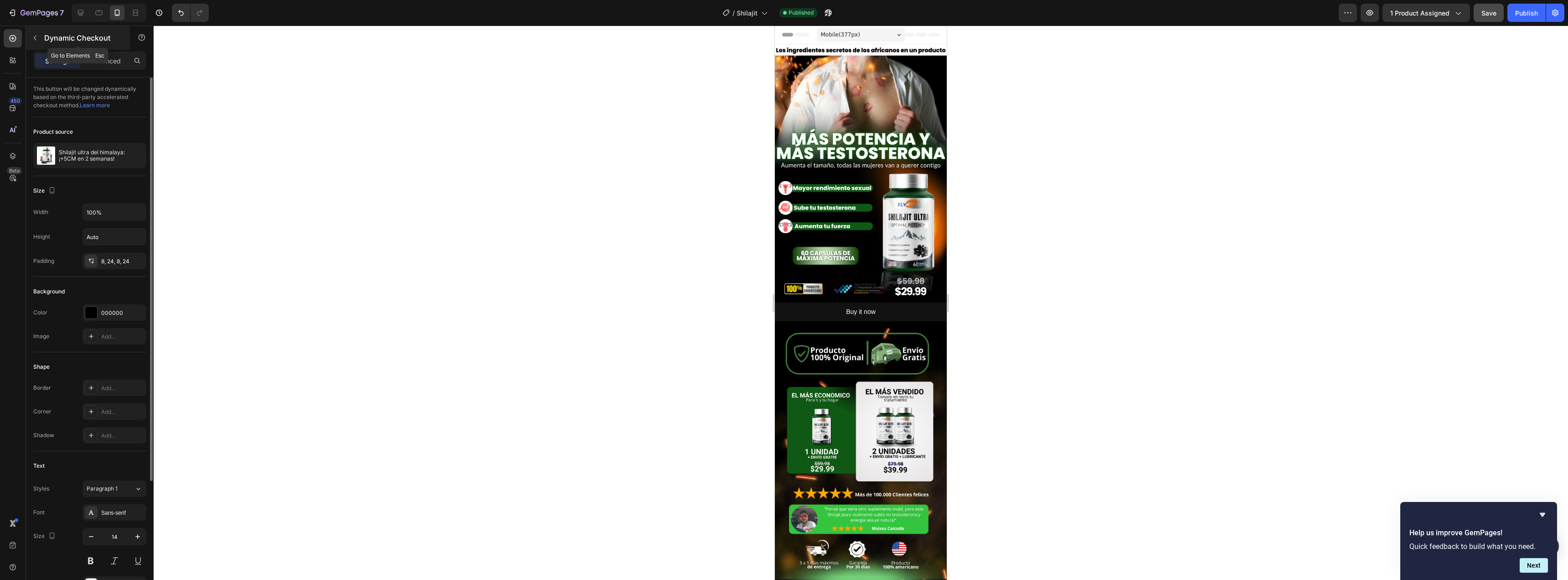
click at [30, 39] on button "button" at bounding box center [35, 38] width 15 height 15
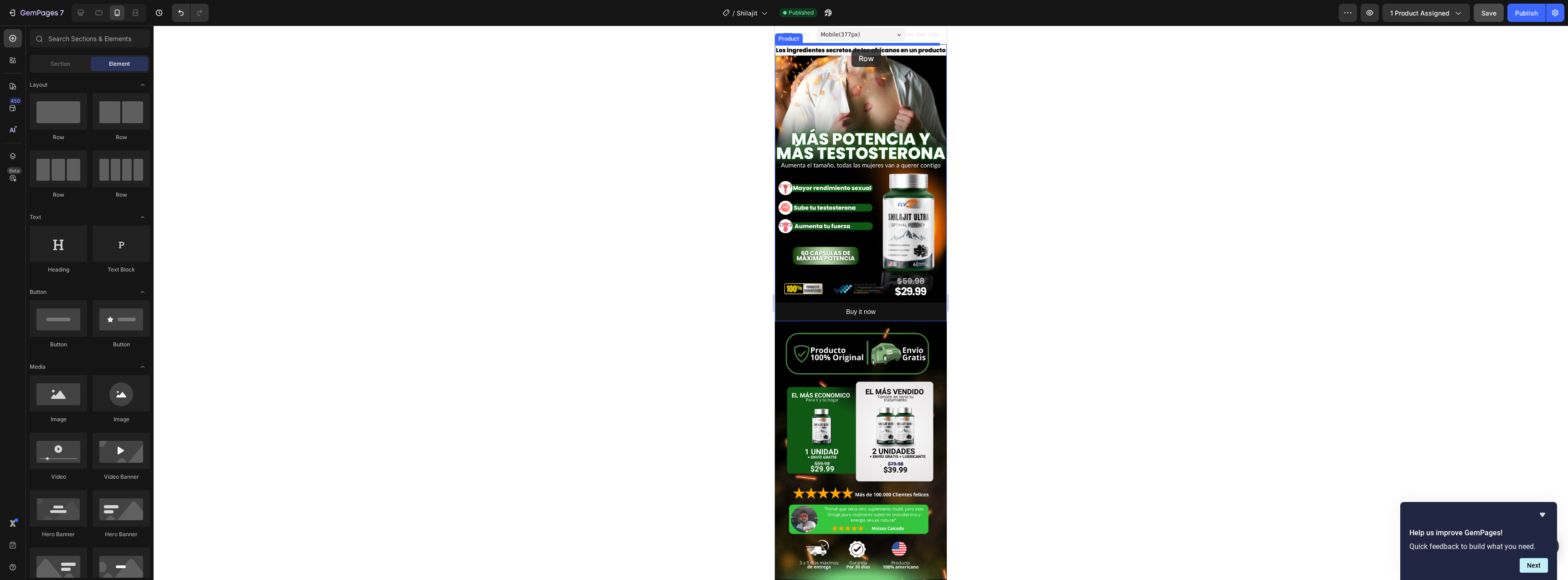
drag, startPoint x: 840, startPoint y: 142, endPoint x: 852, endPoint y: 50, distance: 92.8
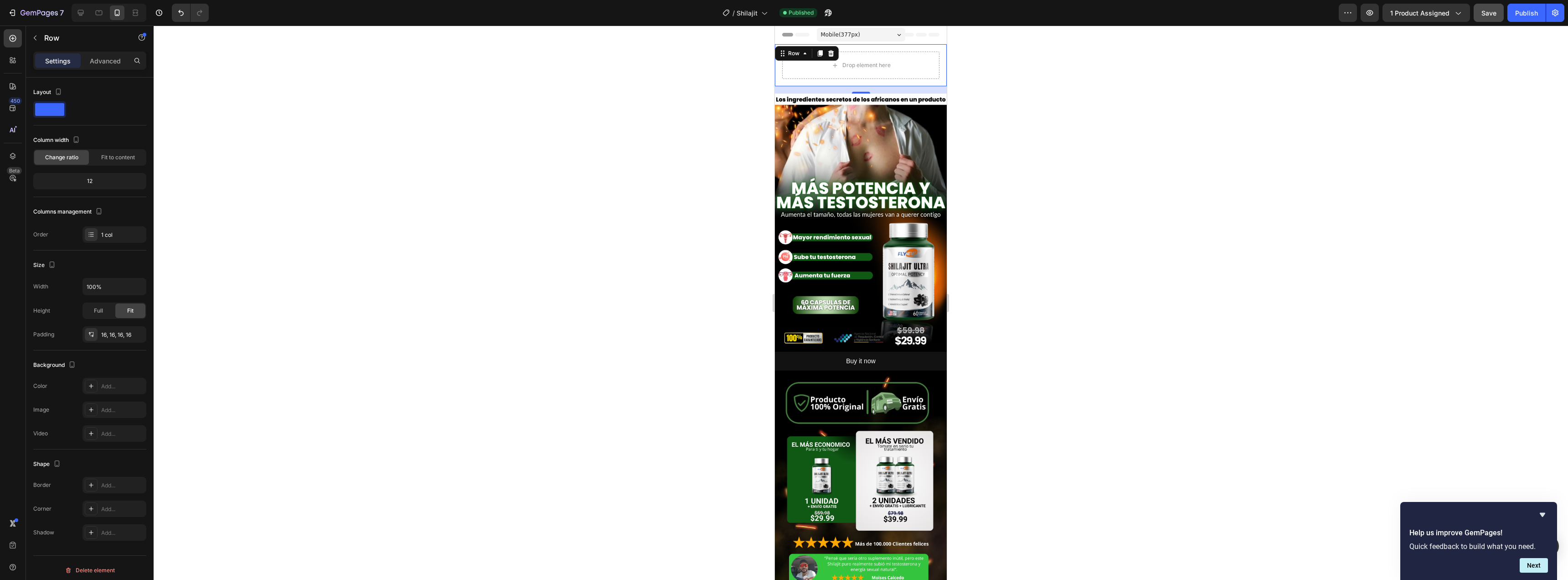
drag, startPoint x: 98, startPoint y: 62, endPoint x: 97, endPoint y: 77, distance: 15.0
click at [98, 62] on p "Advanced" at bounding box center [105, 61] width 31 height 10
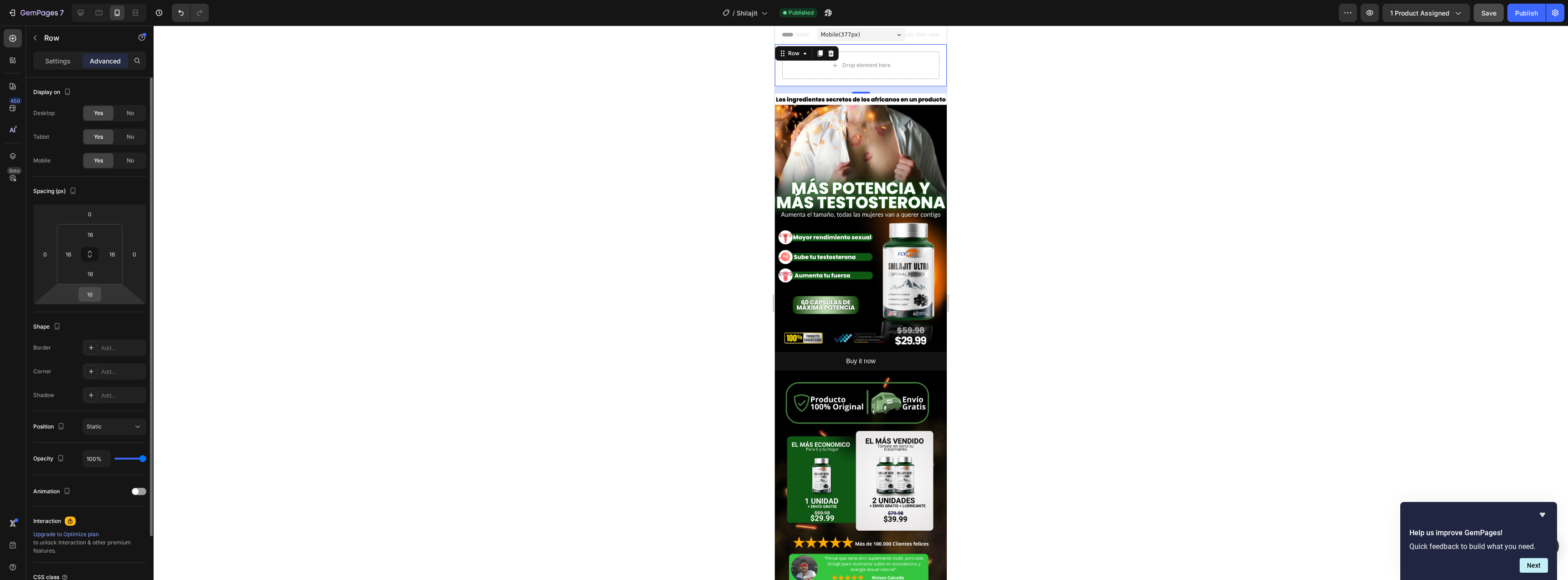
click at [94, 291] on input "16" at bounding box center [89, 294] width 18 height 13
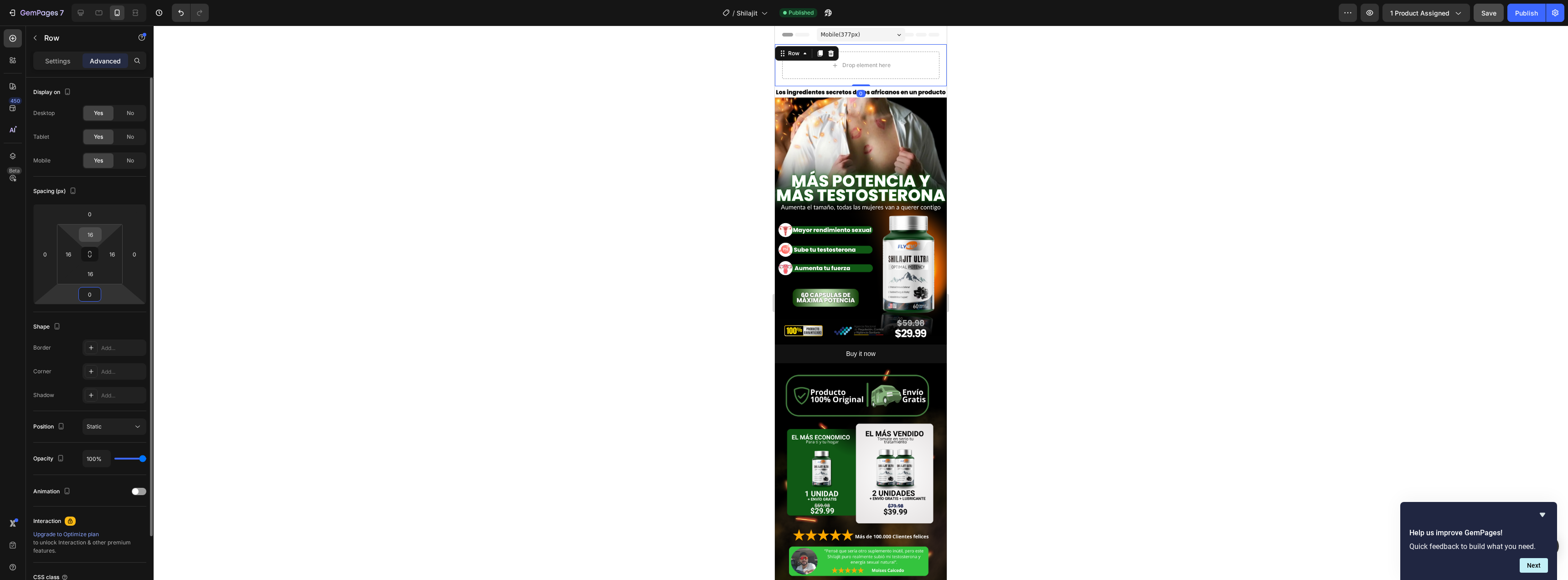
type input "0"
click at [87, 232] on input "16" at bounding box center [90, 235] width 18 height 13
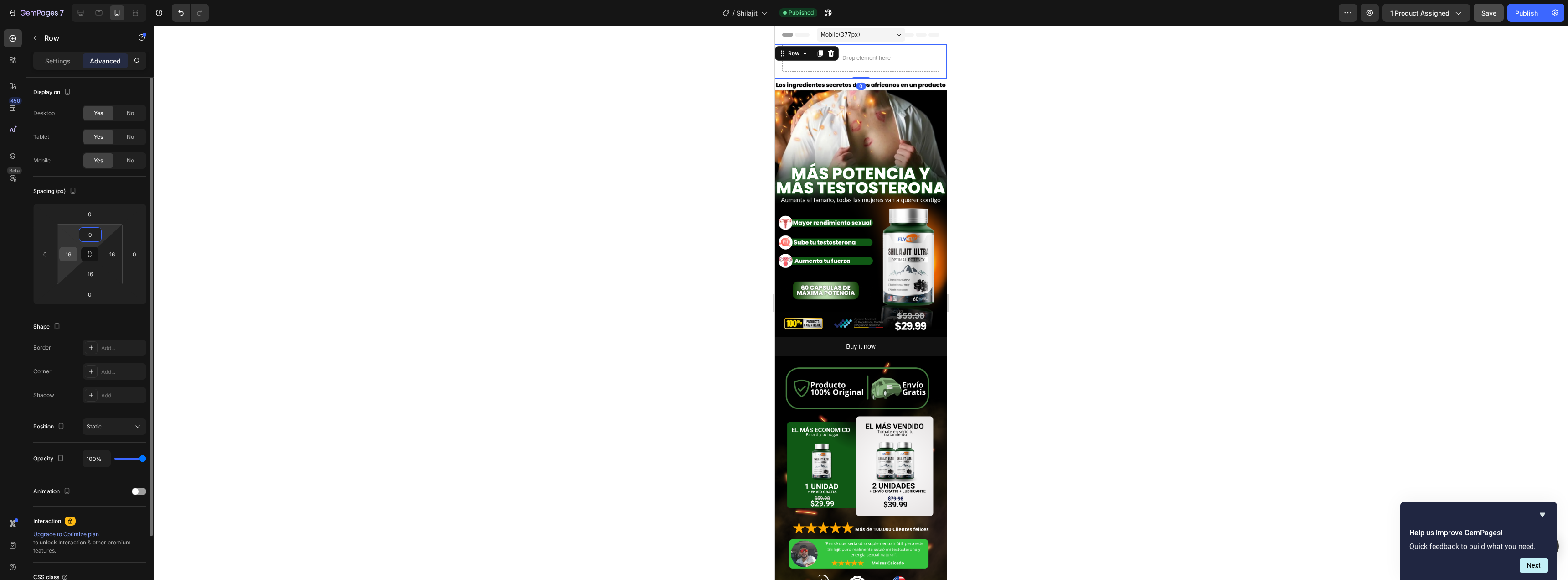
type input "0"
click at [68, 249] on input "16" at bounding box center [68, 254] width 13 height 13
type input "0"
click at [106, 250] on input "16" at bounding box center [112, 254] width 13 height 13
type input "0"
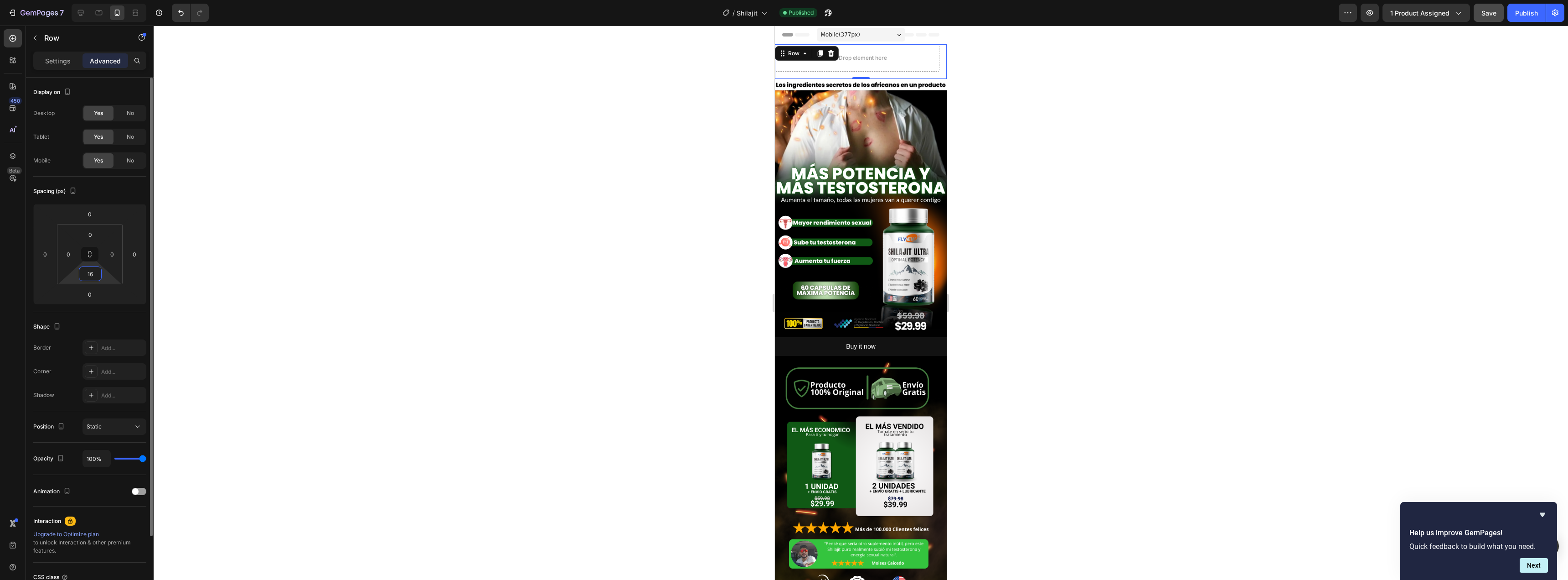
click at [86, 274] on input "16" at bounding box center [90, 274] width 18 height 13
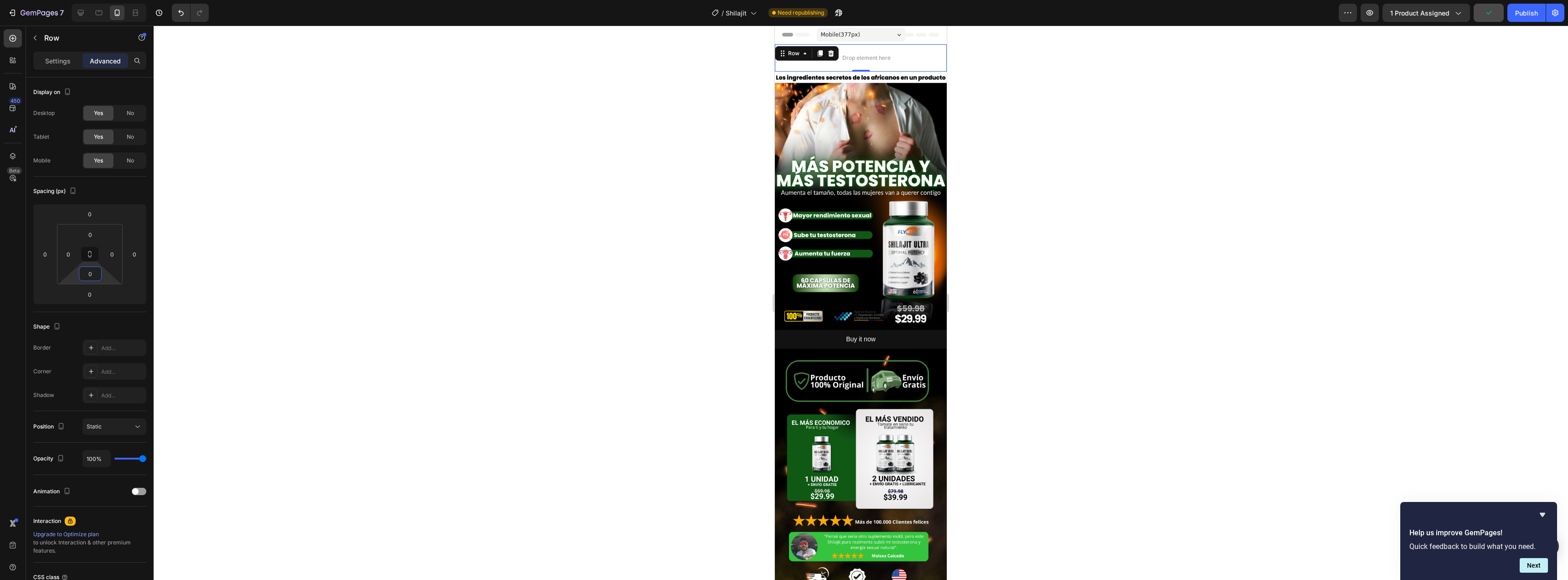
type input "0"
click at [917, 60] on div "Drop element here" at bounding box center [861, 58] width 172 height 27
type input "16"
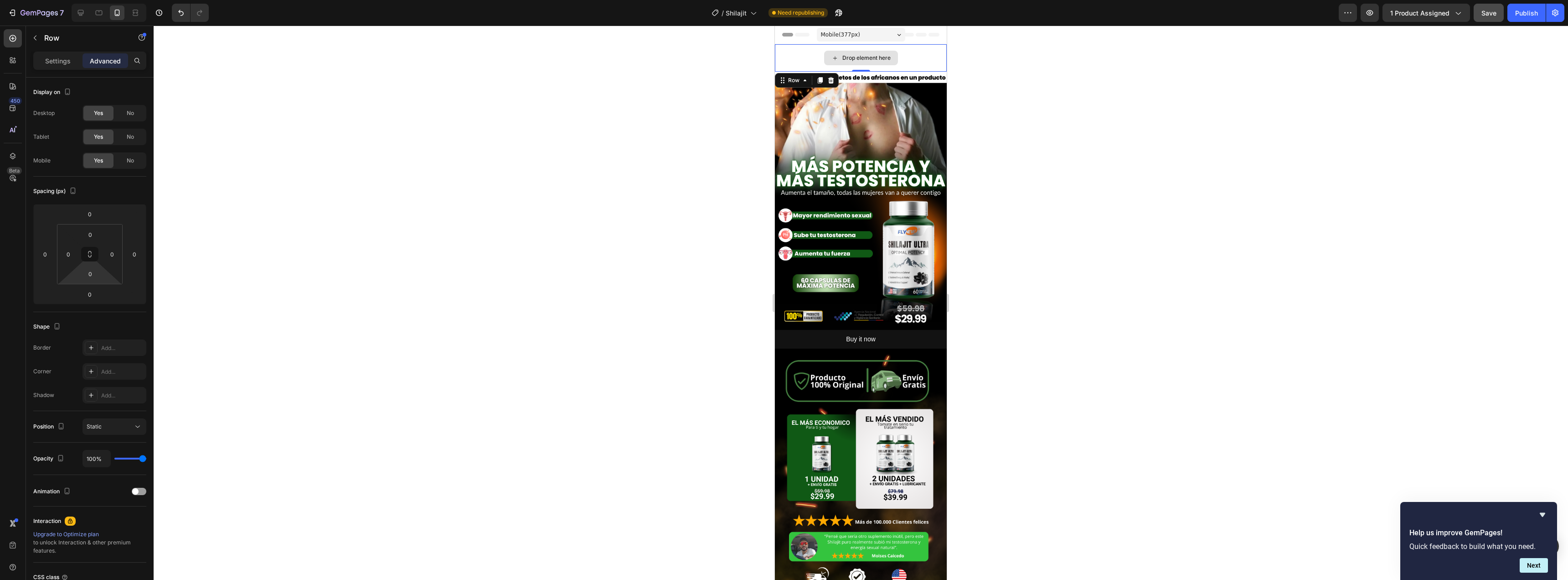
type input "16"
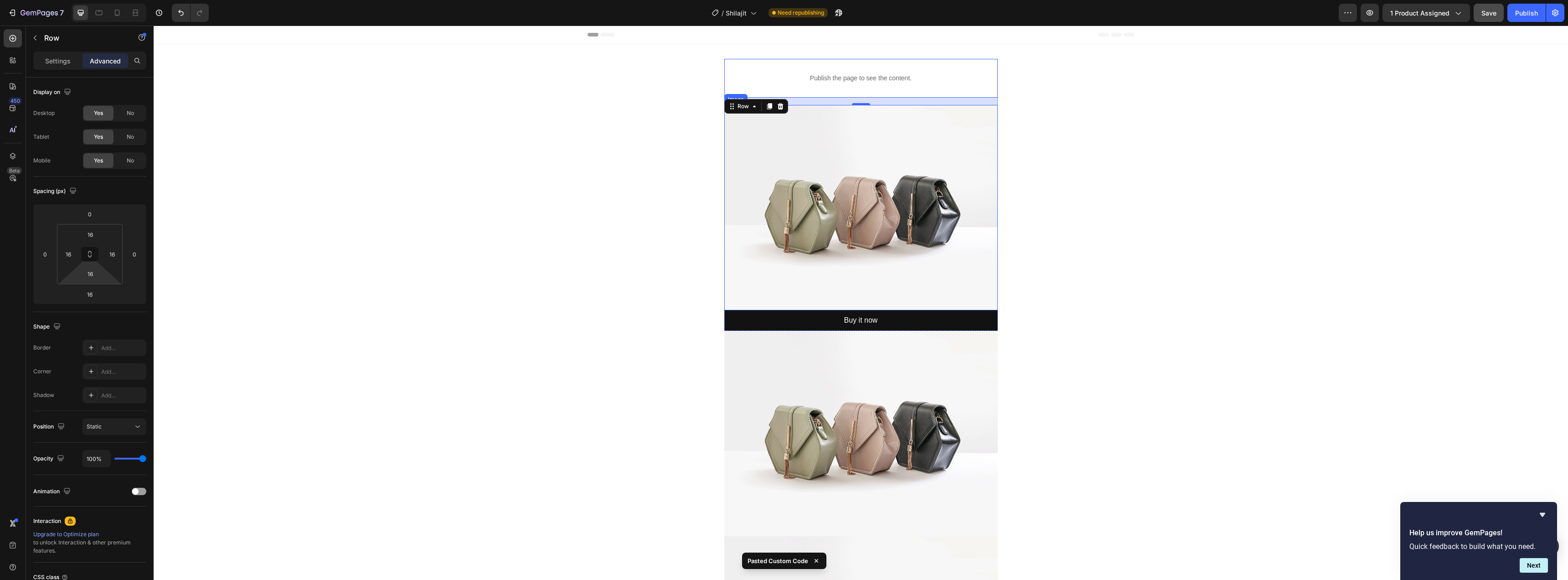
scroll to position [1, 0]
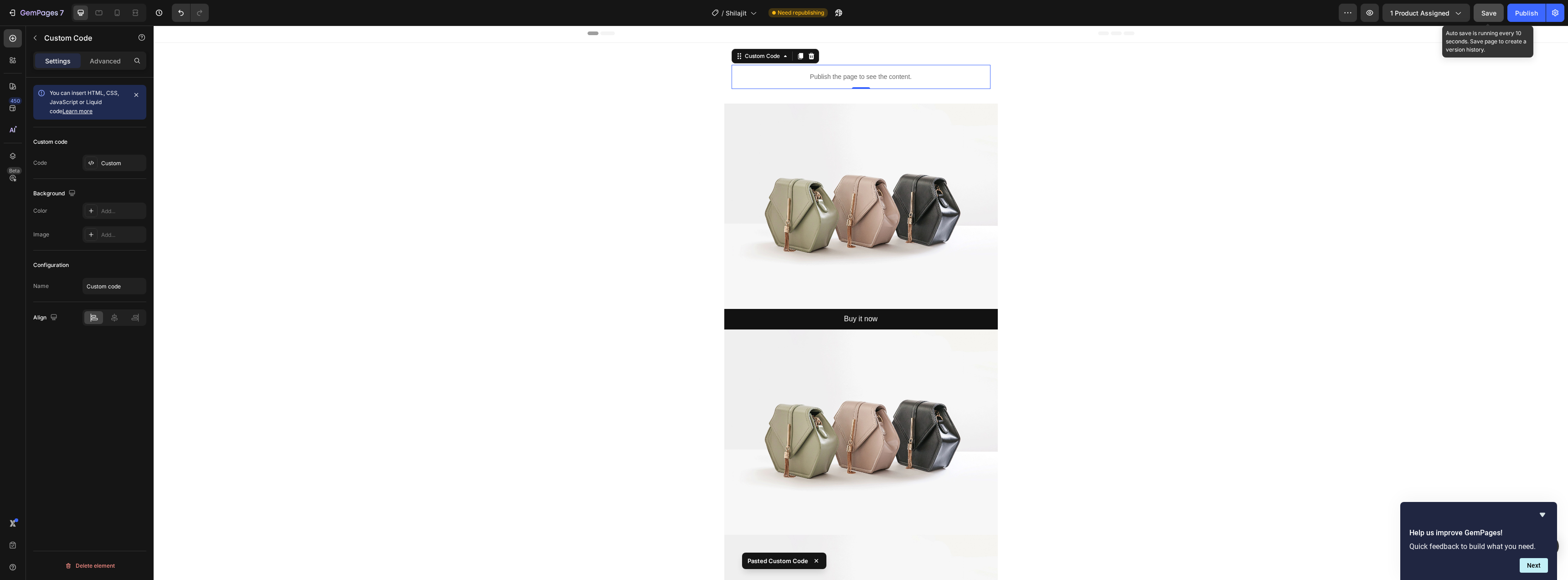
click at [1497, 10] on button "Save" at bounding box center [1488, 13] width 30 height 18
click at [1522, 17] on div "Publish" at bounding box center [1526, 13] width 23 height 10
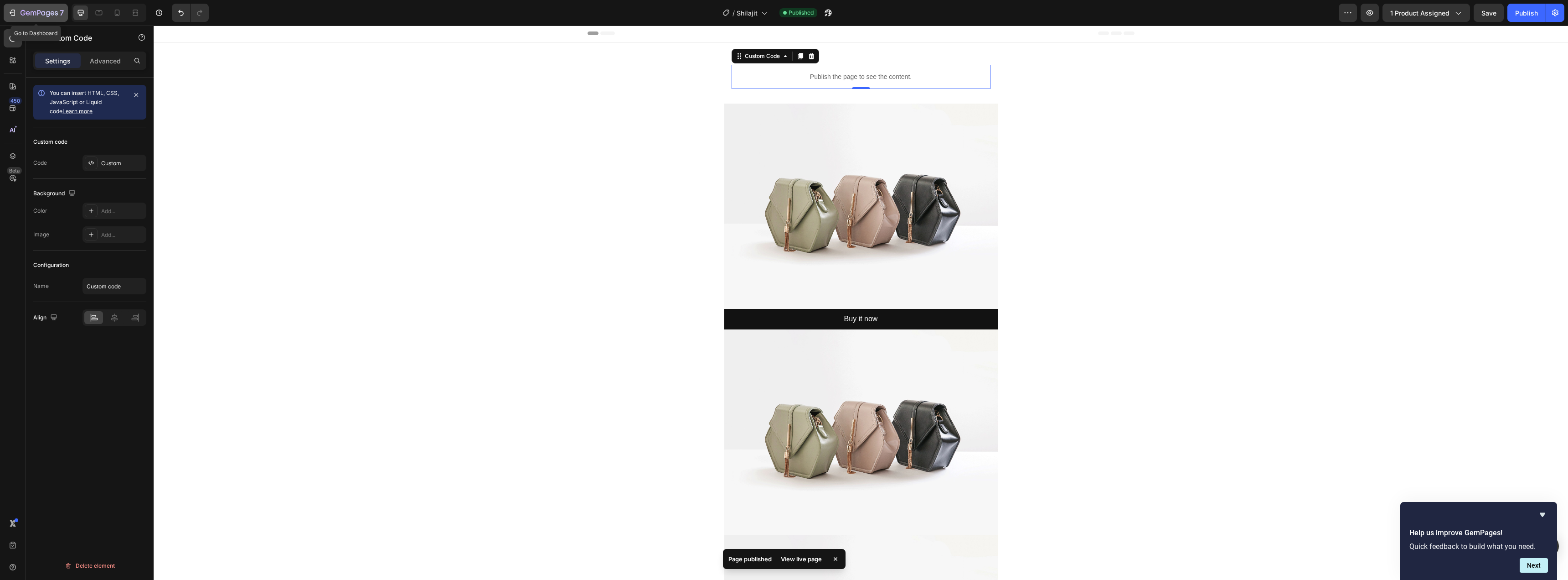
click at [18, 10] on div "7" at bounding box center [35, 13] width 56 height 11
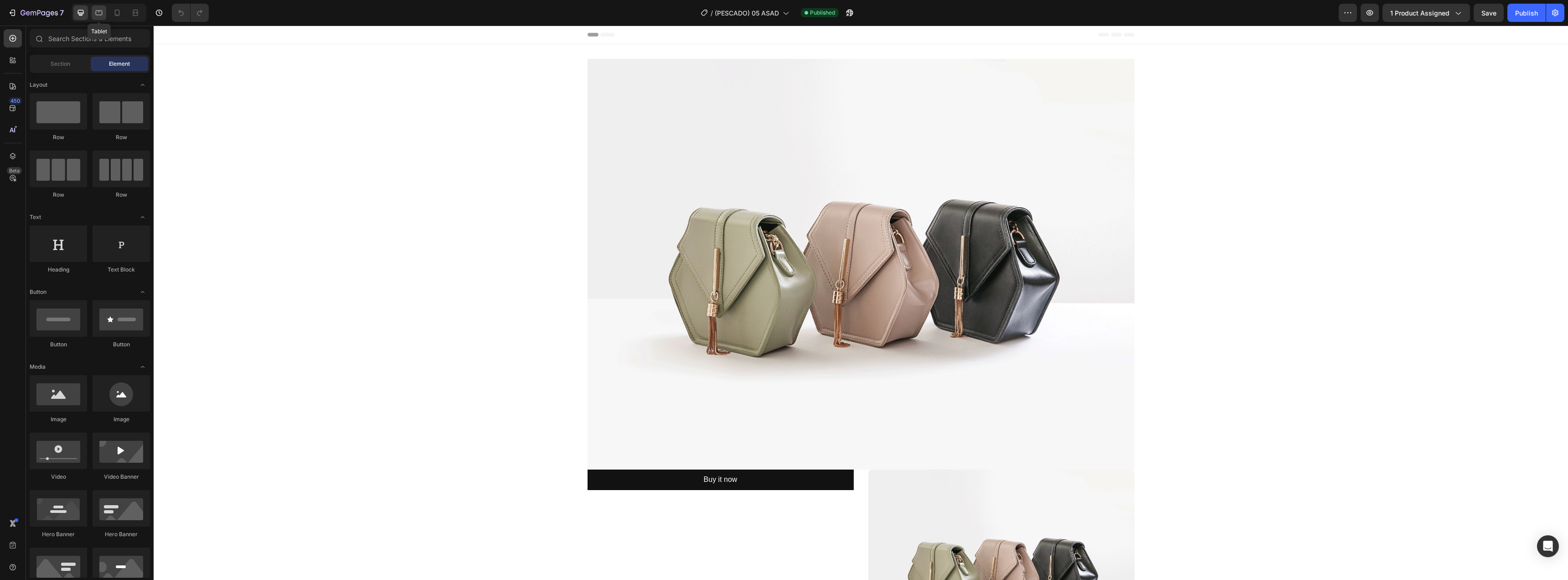
click at [95, 10] on icon at bounding box center [99, 13] width 9 height 9
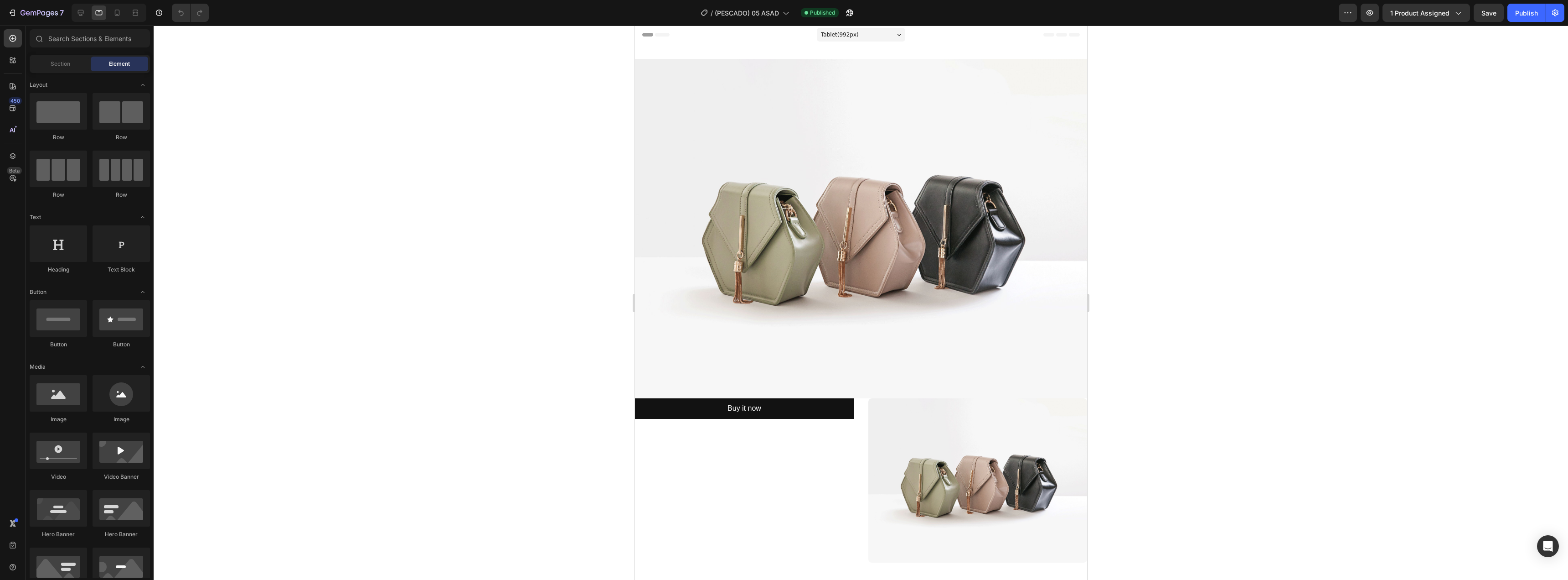
click at [125, 10] on div at bounding box center [109, 13] width 75 height 18
click at [119, 10] on icon at bounding box center [117, 13] width 5 height 7
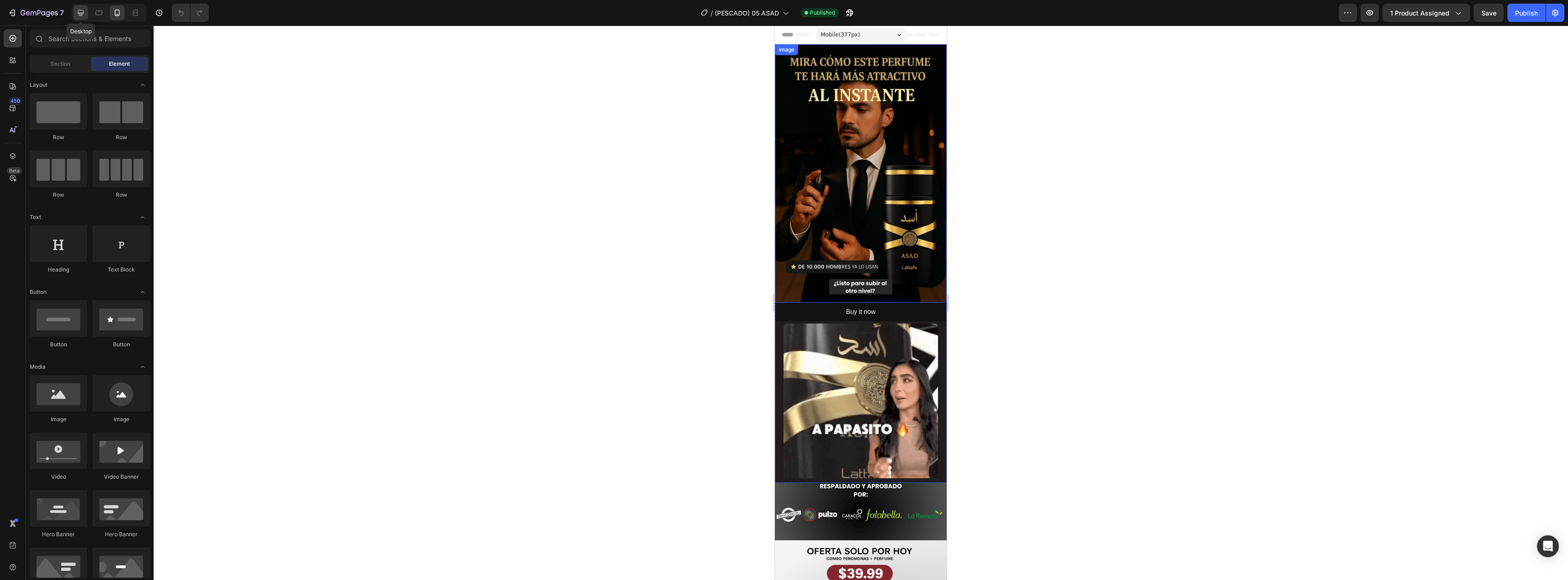
click at [74, 13] on div at bounding box center [81, 13] width 15 height 15
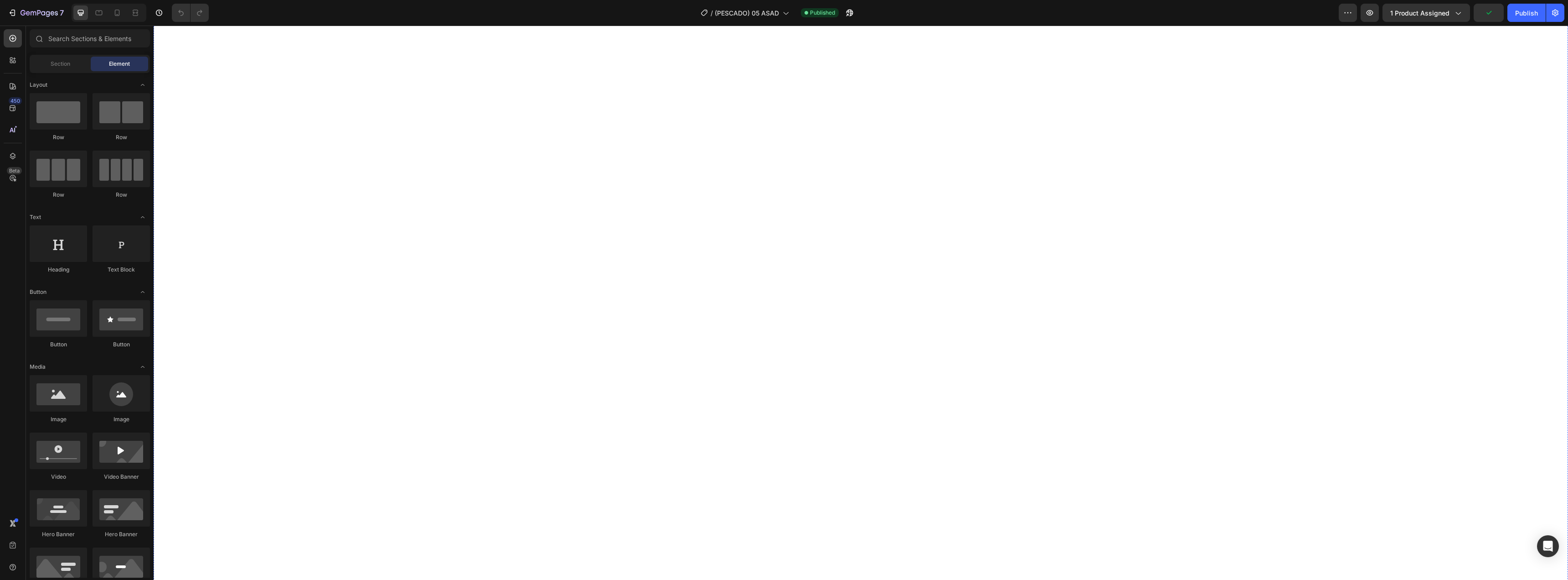
scroll to position [5265, 0]
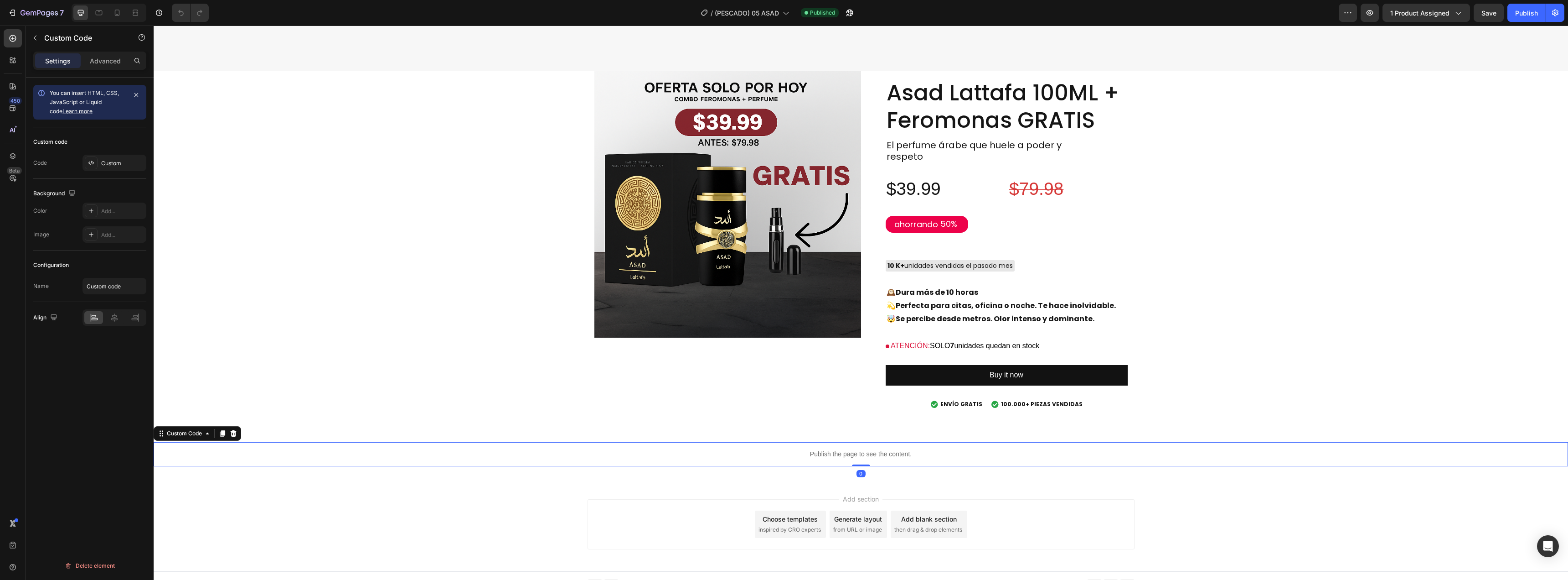
click at [868, 449] on p "Publish the page to see the content." at bounding box center [861, 453] width 1414 height 10
click at [22, 11] on icon "button" at bounding box center [23, 13] width 5 height 5
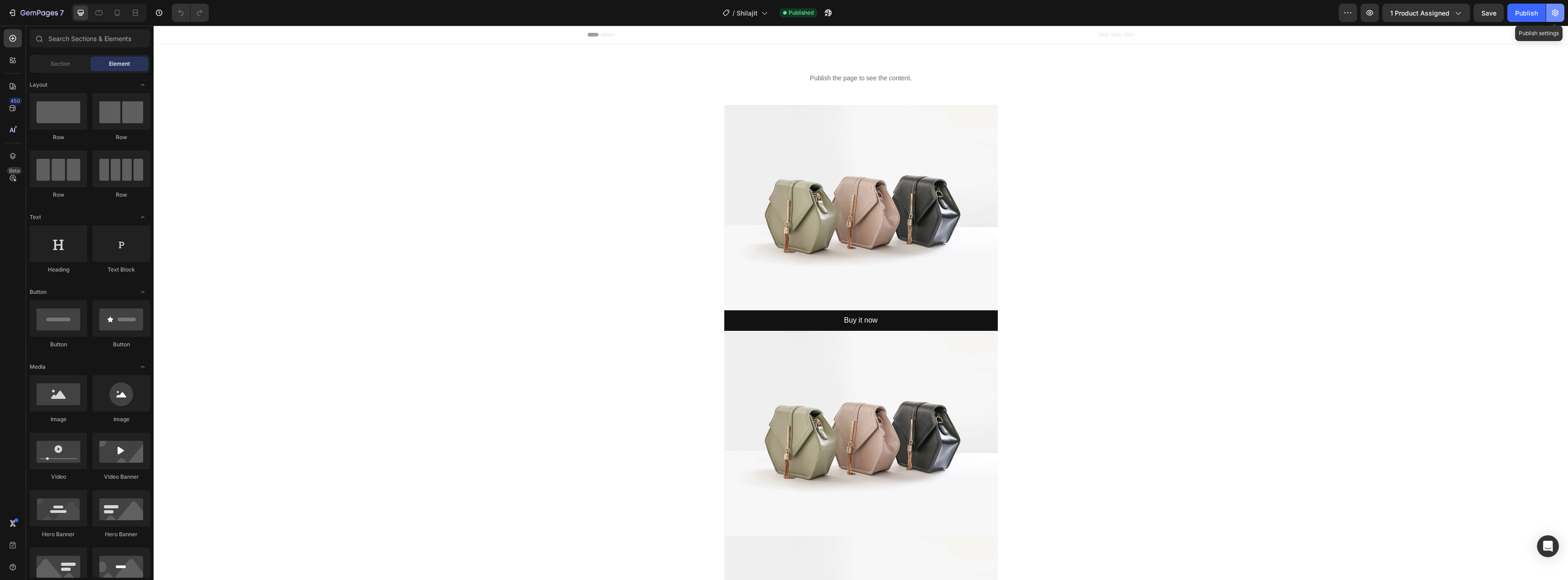
click at [1552, 21] on button "button" at bounding box center [1555, 13] width 18 height 18
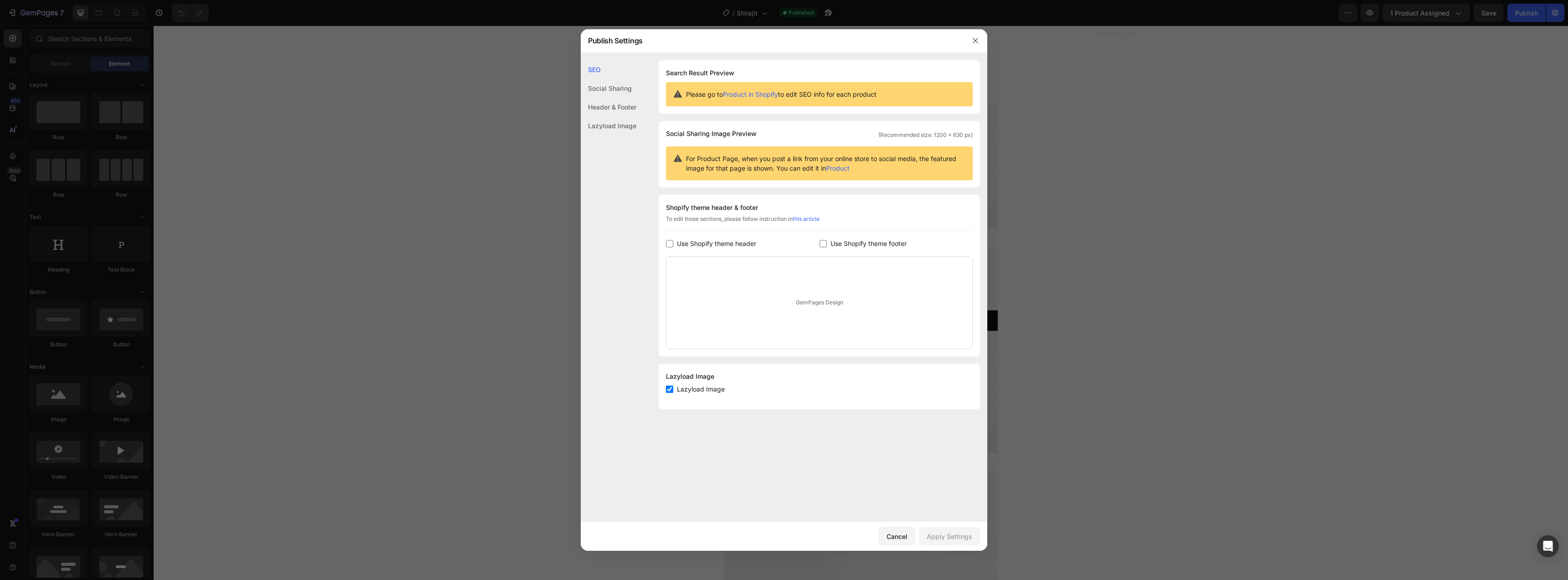
click at [821, 246] on input "checkbox" at bounding box center [824, 243] width 7 height 7
checkbox input "false"
click at [953, 536] on div "Apply Settings" at bounding box center [949, 536] width 46 height 10
click at [1458, 118] on div at bounding box center [784, 290] width 1568 height 580
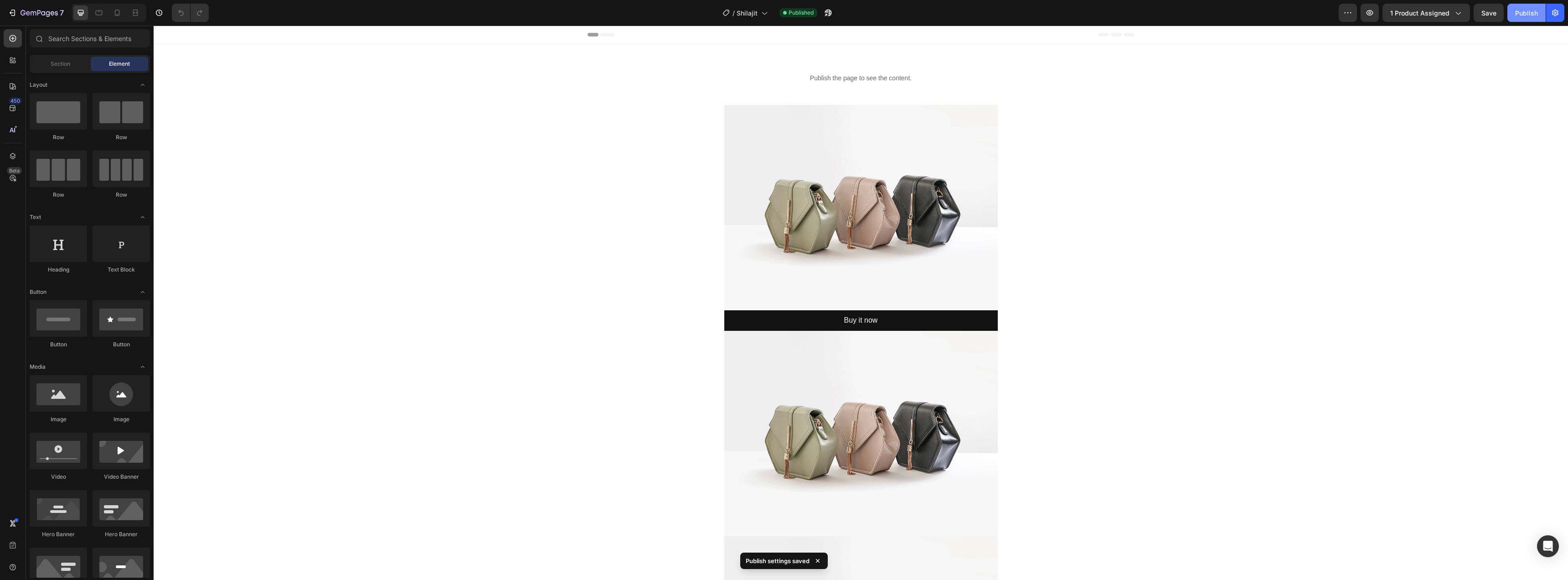
click at [1521, 13] on div "Publish" at bounding box center [1526, 13] width 23 height 10
